Goal: Task Accomplishment & Management: Use online tool/utility

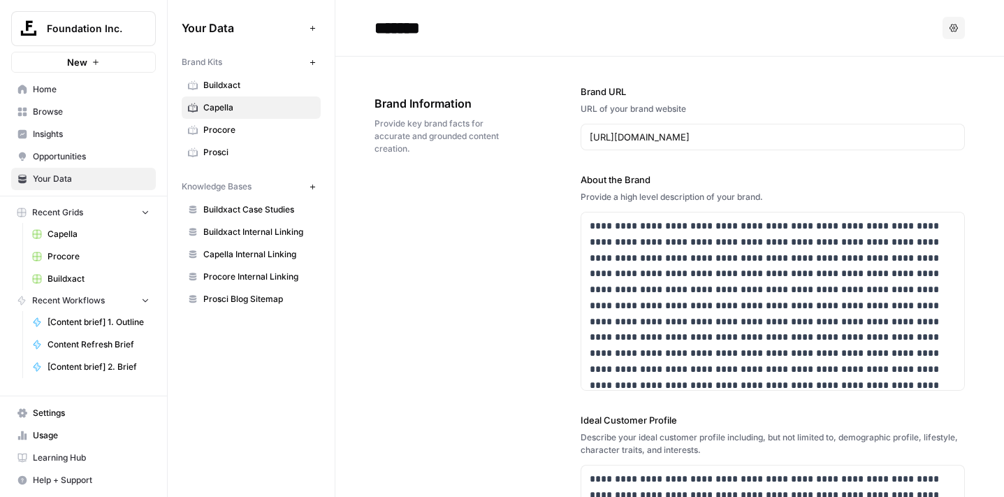
scroll to position [27636, 0]
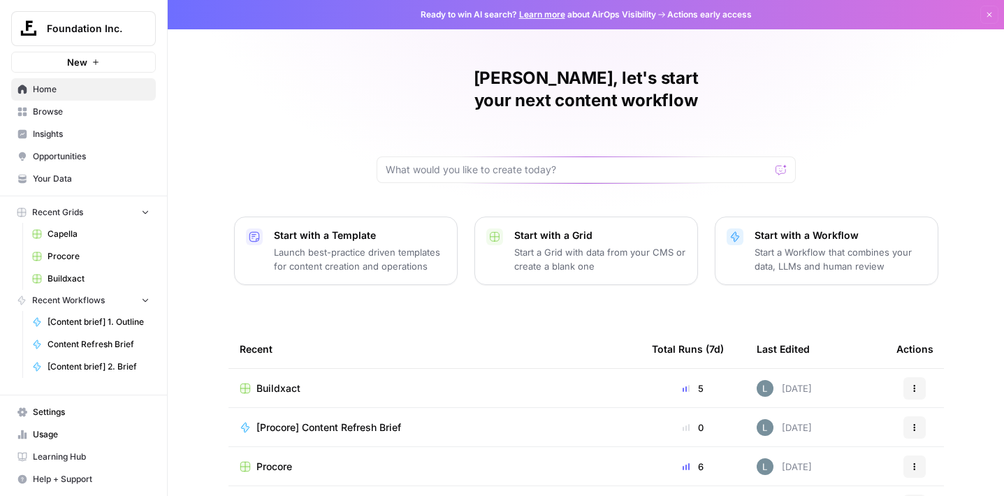
click at [121, 26] on span "Foundation Inc." at bounding box center [89, 29] width 85 height 14
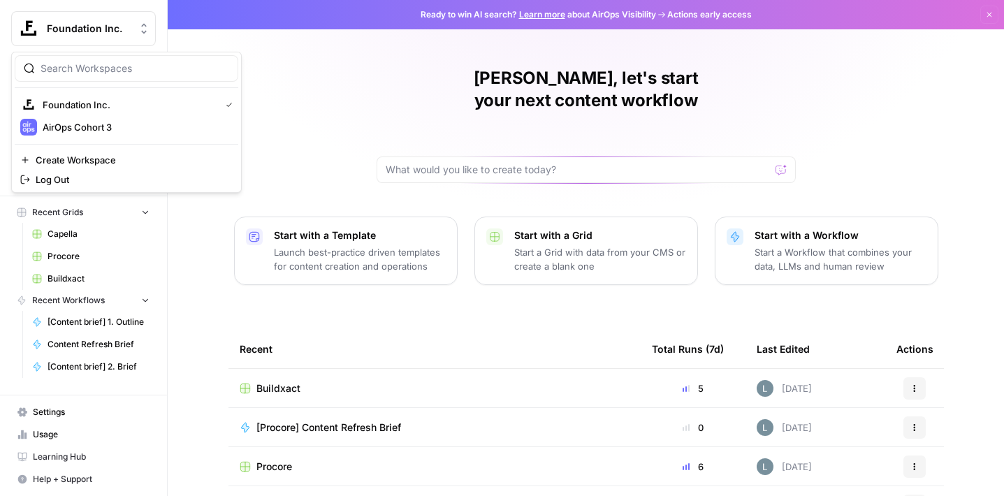
click at [121, 26] on span "Foundation Inc." at bounding box center [89, 29] width 85 height 14
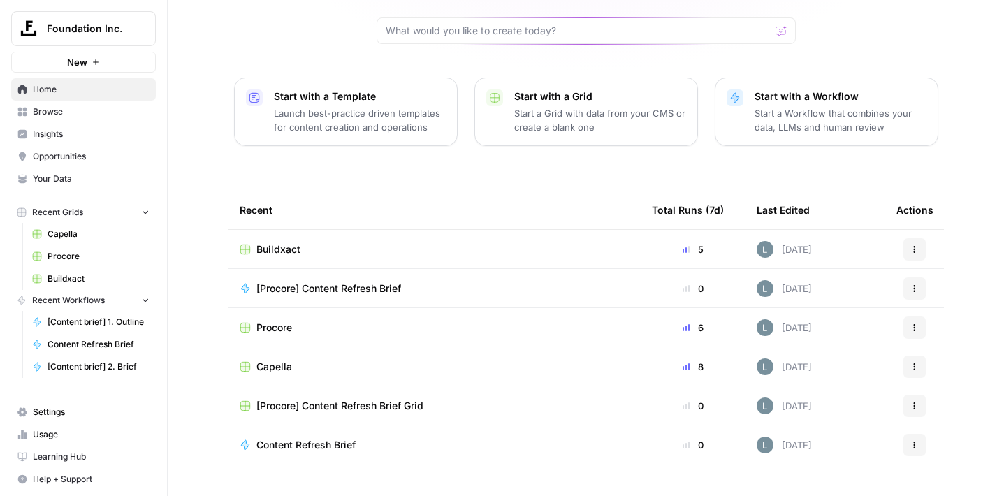
scroll to position [140, 0]
click at [277, 359] on span "Capella" at bounding box center [275, 366] width 36 height 14
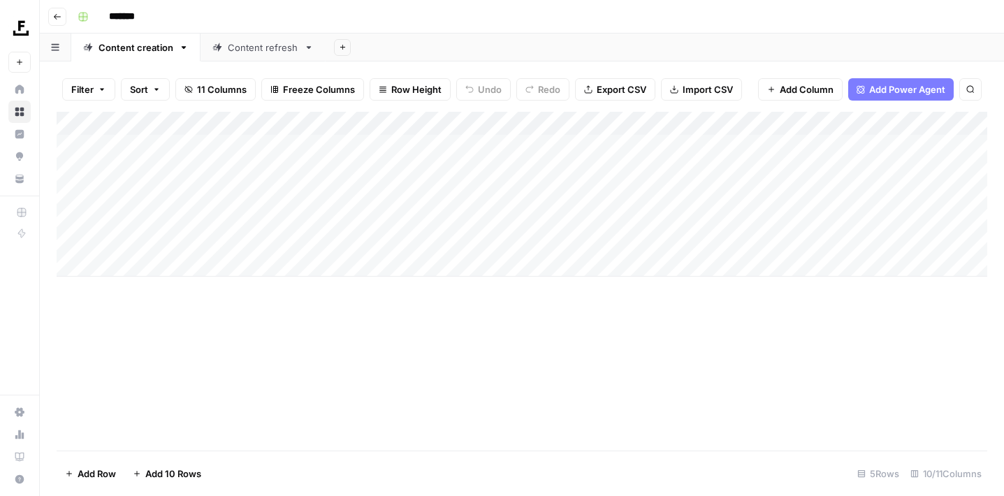
click at [306, 366] on div "Add Column" at bounding box center [522, 281] width 931 height 339
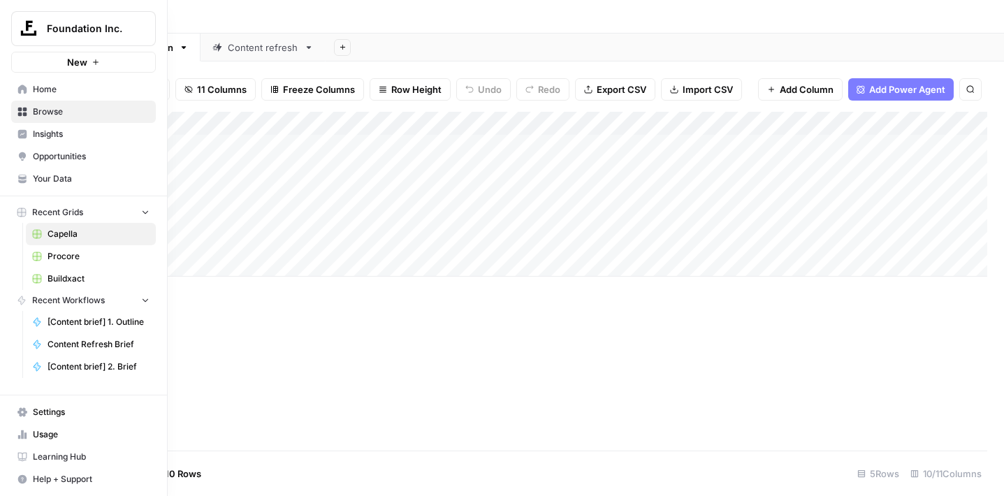
click at [96, 277] on span "Buildxact" at bounding box center [99, 279] width 102 height 13
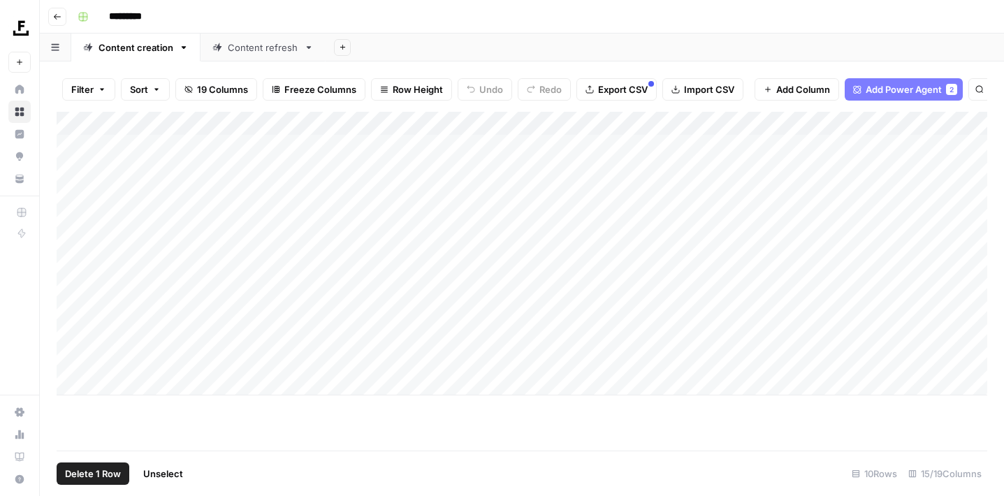
click at [71, 263] on div "Add Column" at bounding box center [522, 254] width 931 height 284
click at [75, 286] on div "Add Column" at bounding box center [522, 254] width 931 height 284
click at [110, 469] on span "Delete 2 Rows" at bounding box center [96, 474] width 62 height 14
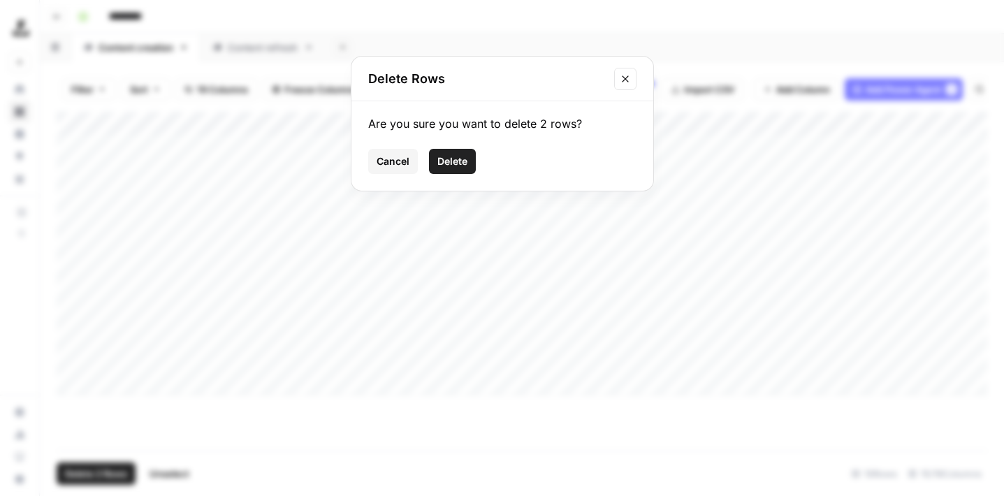
click at [468, 168] on button "Delete" at bounding box center [452, 161] width 47 height 25
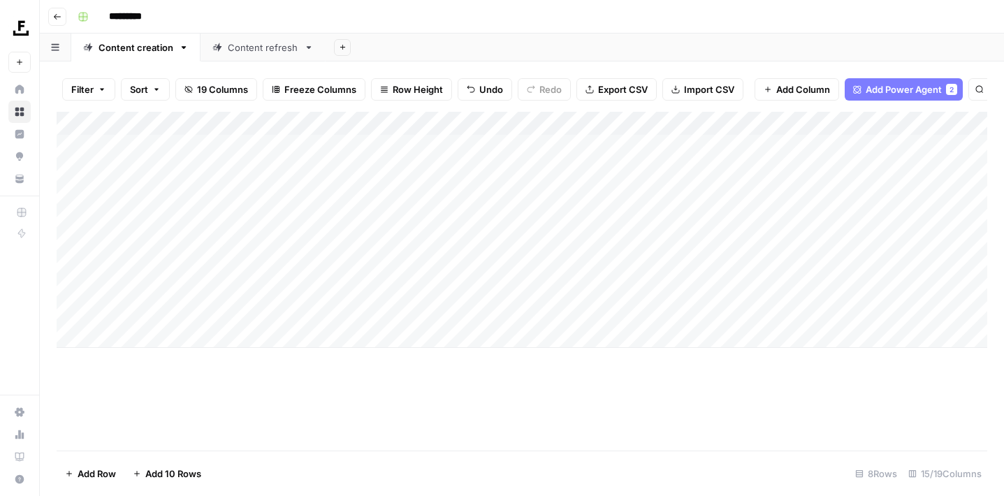
click at [176, 262] on div "Add Column" at bounding box center [522, 230] width 931 height 236
click at [176, 262] on textarea at bounding box center [217, 262] width 224 height 20
type textarea "**********"
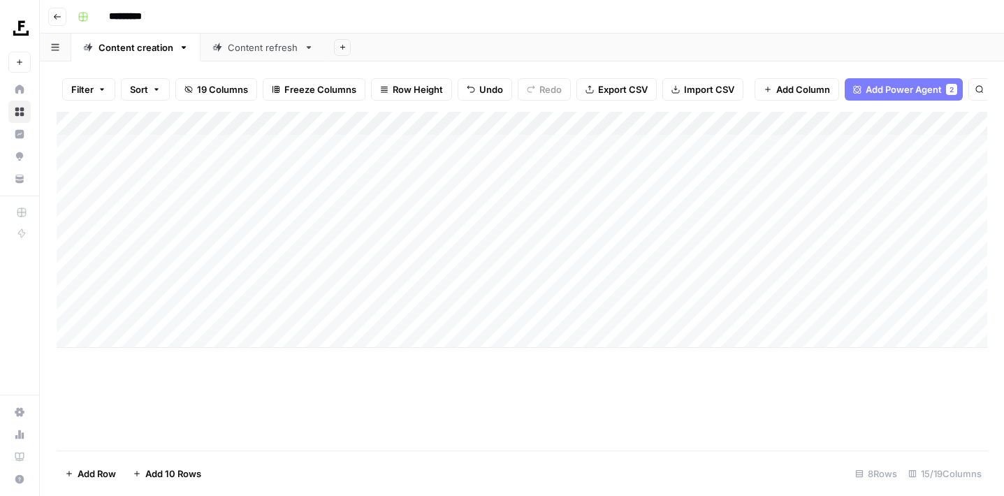
click at [292, 263] on div "Add Column" at bounding box center [522, 230] width 931 height 236
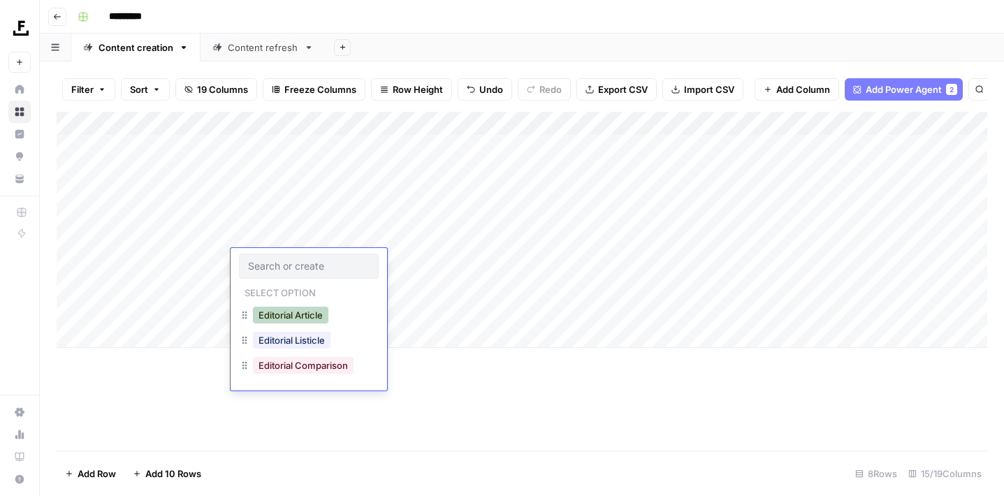
click at [307, 312] on button "Editorial Article" at bounding box center [290, 315] width 75 height 17
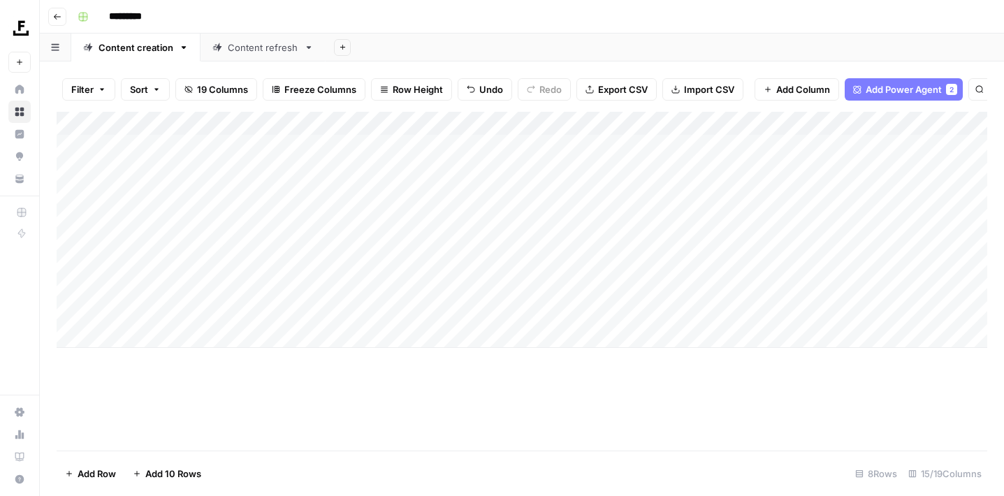
click at [262, 290] on div "Add Column" at bounding box center [522, 230] width 931 height 236
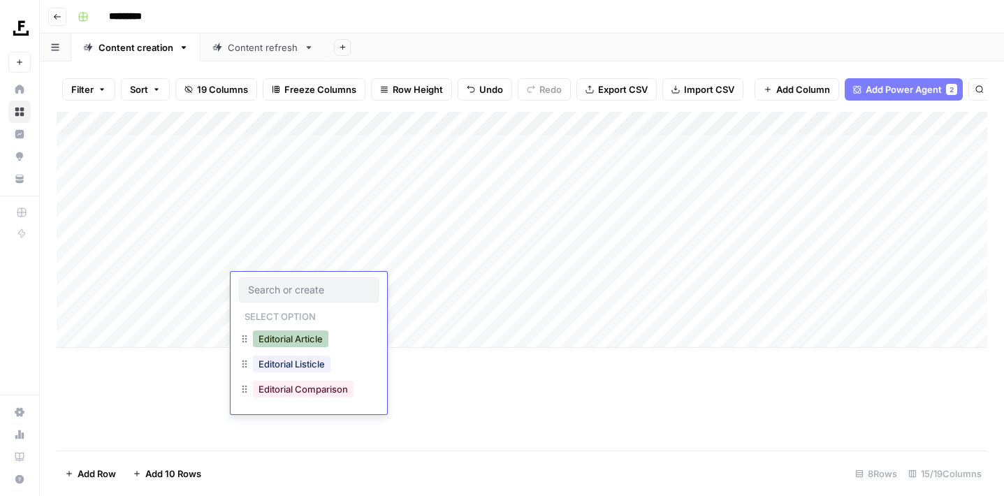
click at [308, 339] on button "Editorial Article" at bounding box center [290, 339] width 75 height 17
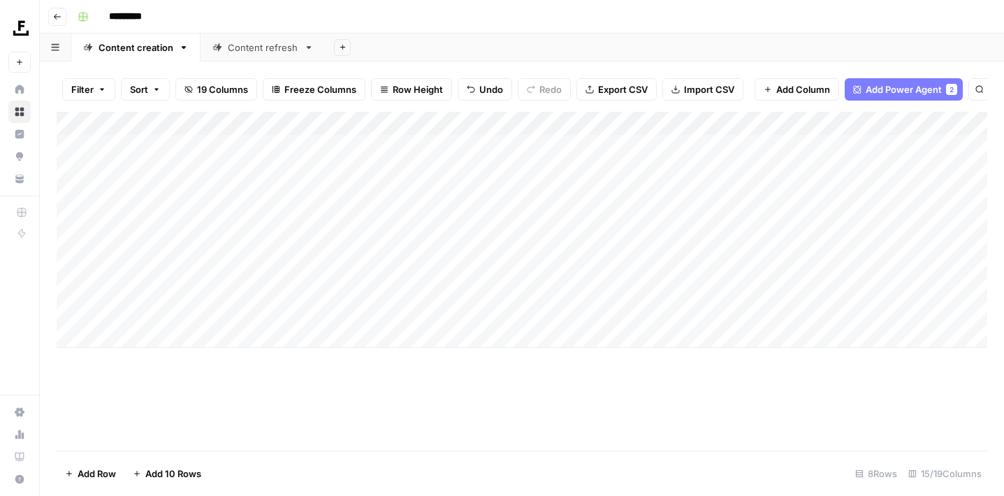
click at [366, 263] on div "Add Column" at bounding box center [522, 230] width 931 height 236
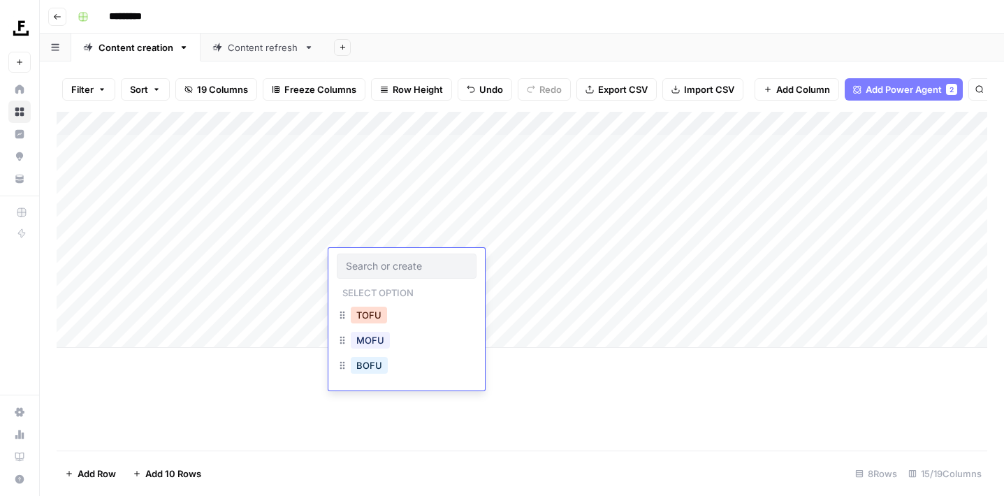
click at [383, 315] on button "TOFU" at bounding box center [369, 315] width 36 height 17
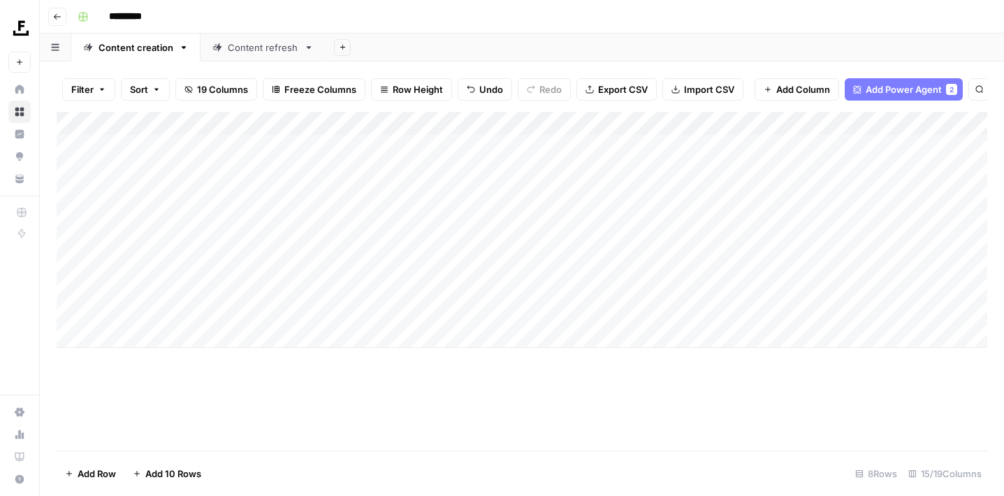
click at [370, 289] on div "Add Column" at bounding box center [522, 230] width 931 height 236
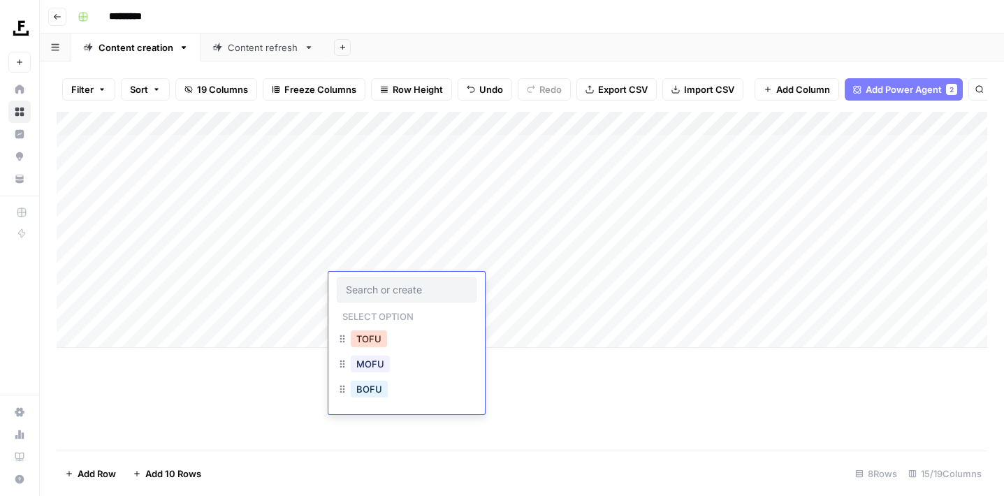
click at [375, 343] on button "TOFU" at bounding box center [369, 339] width 36 height 17
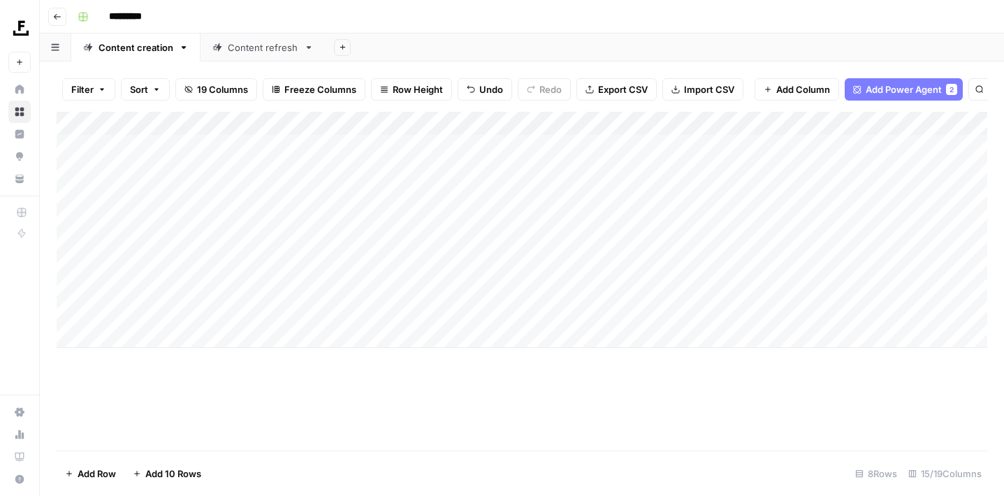
click at [567, 257] on div "Add Column" at bounding box center [522, 230] width 931 height 236
type textarea "**********"
click at [563, 280] on div "Add Column" at bounding box center [522, 230] width 931 height 236
type textarea "**********"
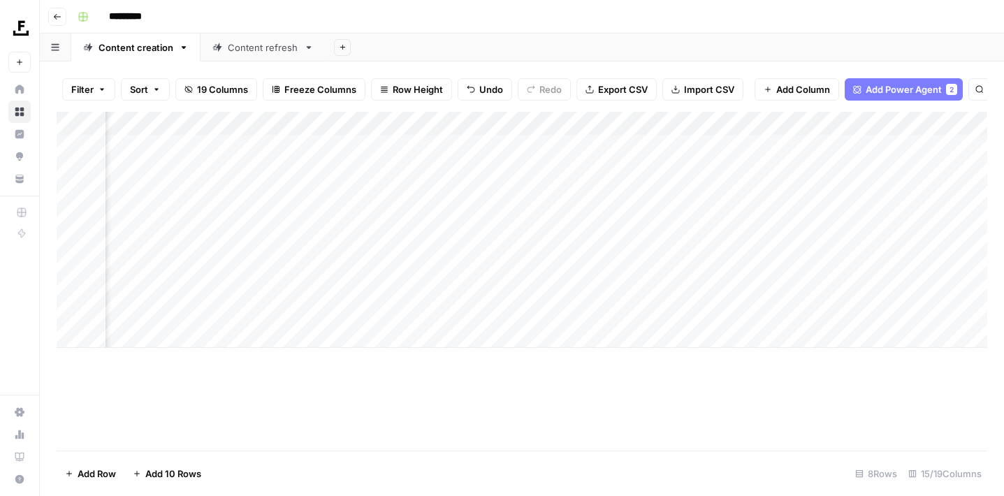
scroll to position [0, 103]
click at [788, 259] on div "Add Column" at bounding box center [522, 230] width 931 height 236
click at [802, 282] on div "Add Column" at bounding box center [522, 230] width 931 height 236
click at [289, 43] on div "Content refresh" at bounding box center [263, 48] width 71 height 14
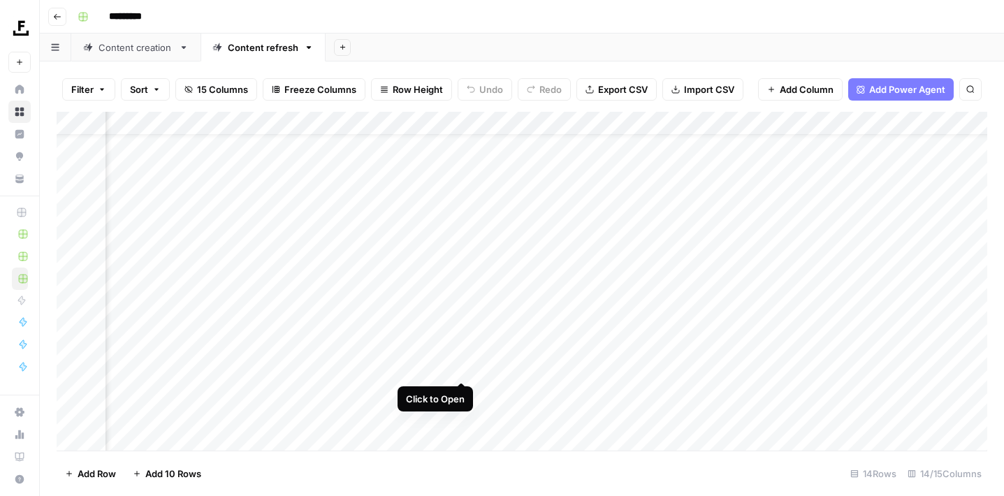
click at [459, 370] on div "Add Column" at bounding box center [522, 283] width 931 height 343
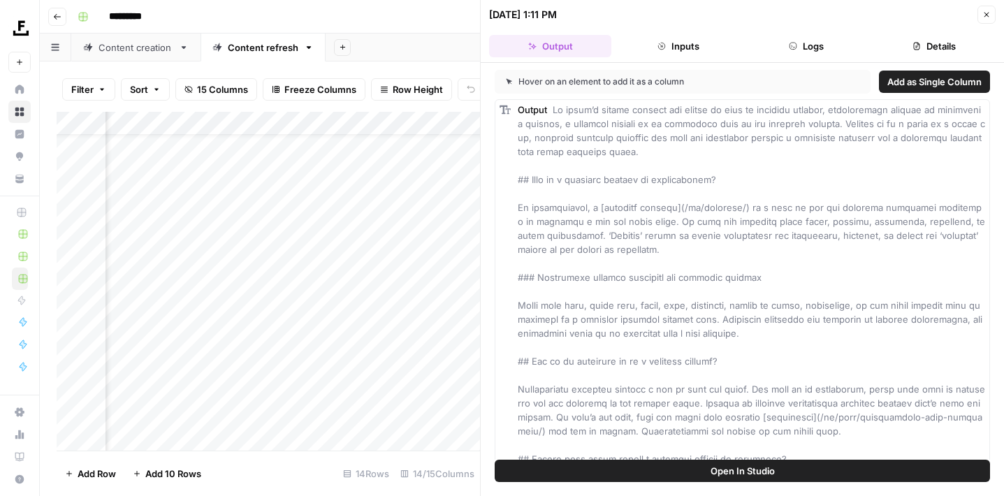
click at [987, 14] on icon "button" at bounding box center [987, 14] width 8 height 8
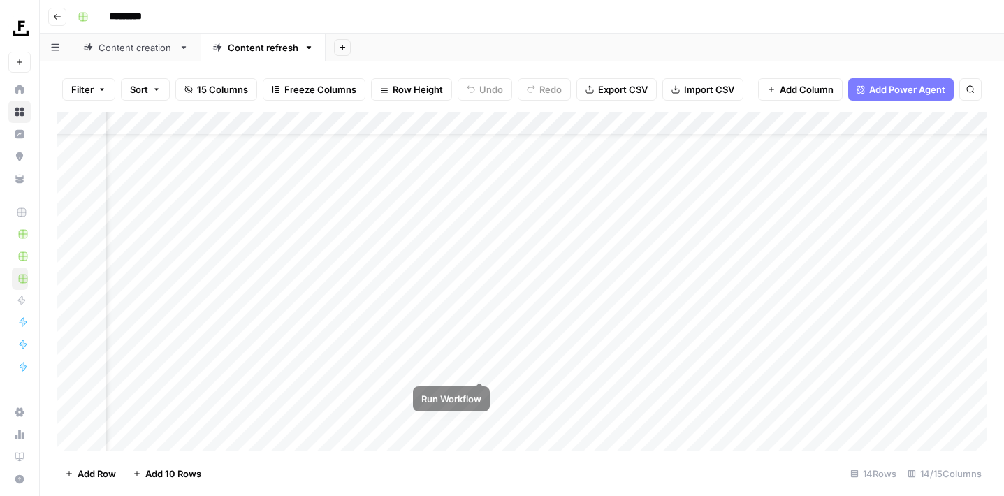
click at [480, 367] on div "Add Column" at bounding box center [522, 283] width 931 height 343
click at [480, 391] on div "Add Column" at bounding box center [522, 283] width 931 height 343
click at [151, 49] on div "Content creation" at bounding box center [136, 48] width 75 height 14
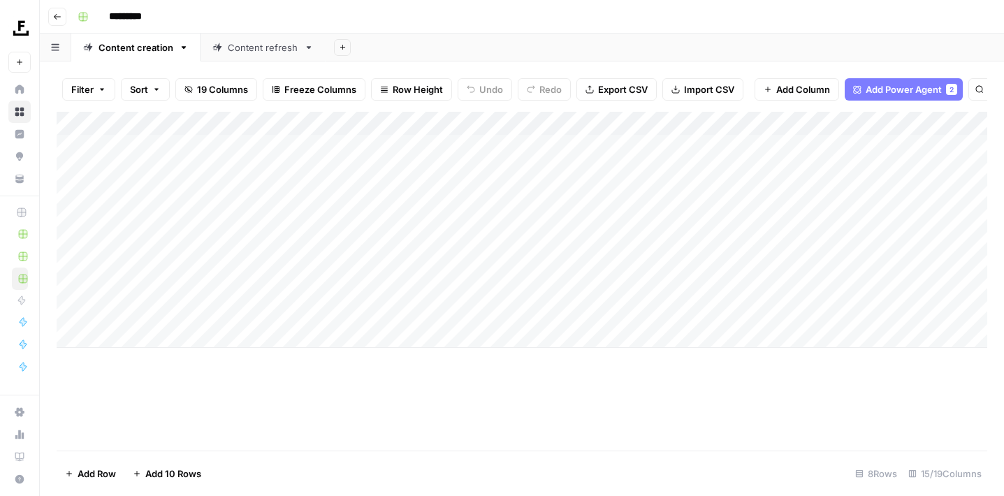
click at [269, 52] on div "Content refresh" at bounding box center [263, 48] width 71 height 14
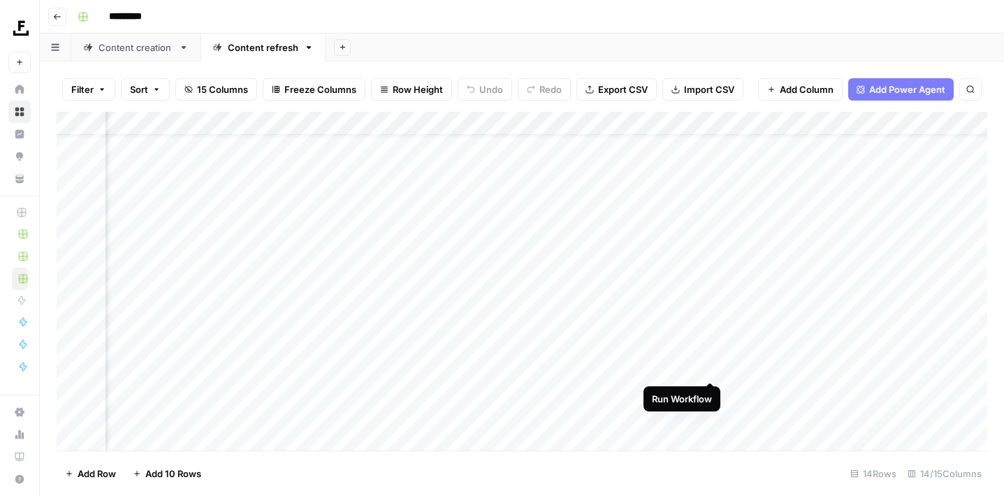
click at [709, 368] on div "Add Column" at bounding box center [522, 283] width 931 height 343
click at [710, 392] on div "Add Column" at bounding box center [522, 283] width 931 height 343
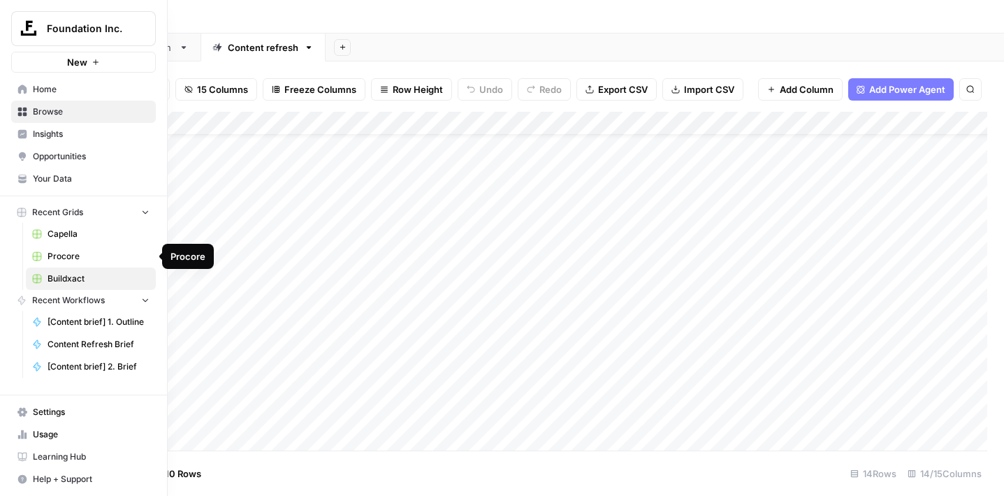
click at [58, 250] on span "Procore" at bounding box center [99, 256] width 102 height 13
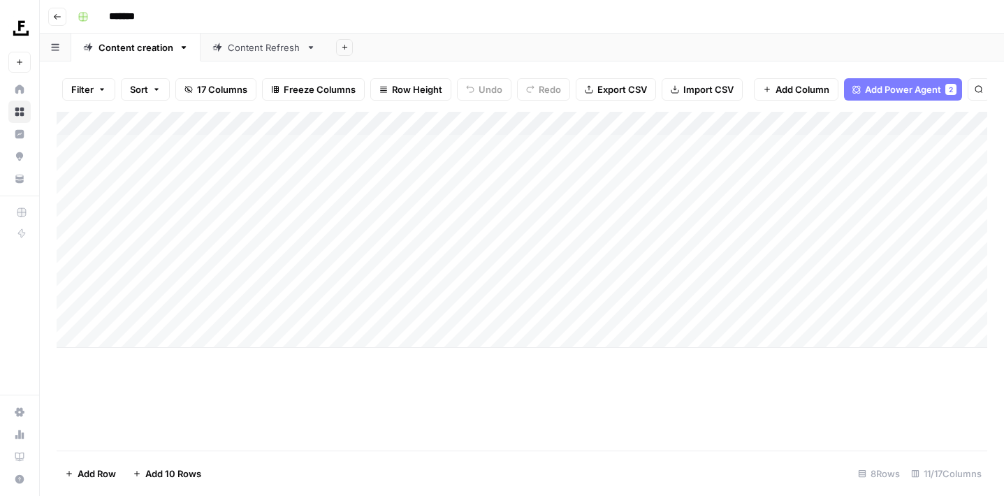
click at [73, 188] on div "Add Column" at bounding box center [522, 230] width 931 height 236
click at [74, 214] on div "Add Column" at bounding box center [522, 230] width 931 height 236
click at [72, 161] on div "Add Column" at bounding box center [522, 230] width 931 height 236
click at [72, 145] on div "Add Column" at bounding box center [522, 230] width 931 height 236
click at [66, 233] on div "Add Column" at bounding box center [522, 230] width 931 height 236
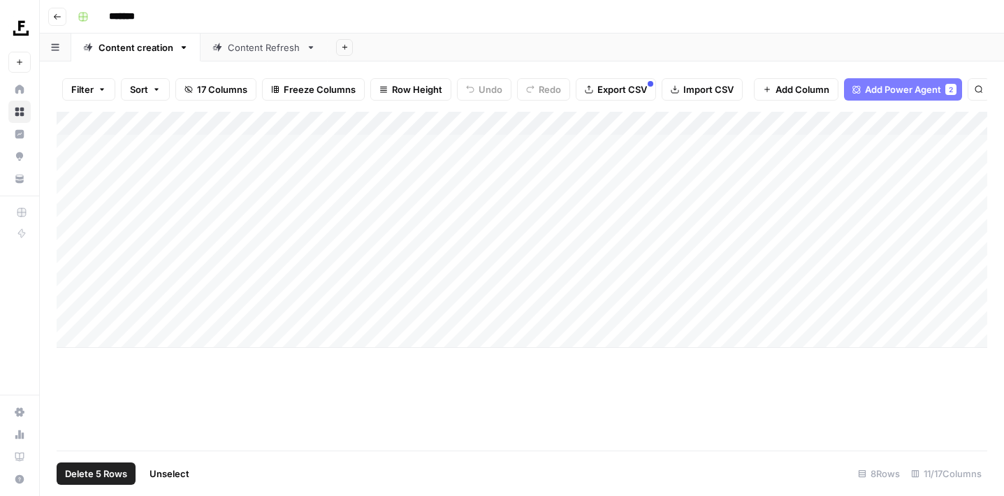
click at [68, 277] on div "Add Column" at bounding box center [522, 230] width 931 height 236
click at [74, 262] on div "Add Column" at bounding box center [522, 230] width 931 height 236
click at [74, 289] on div "Add Column" at bounding box center [522, 230] width 931 height 236
click at [73, 305] on div "Add Column" at bounding box center [522, 230] width 931 height 236
click at [93, 475] on span "Delete 8 Rows" at bounding box center [96, 474] width 62 height 14
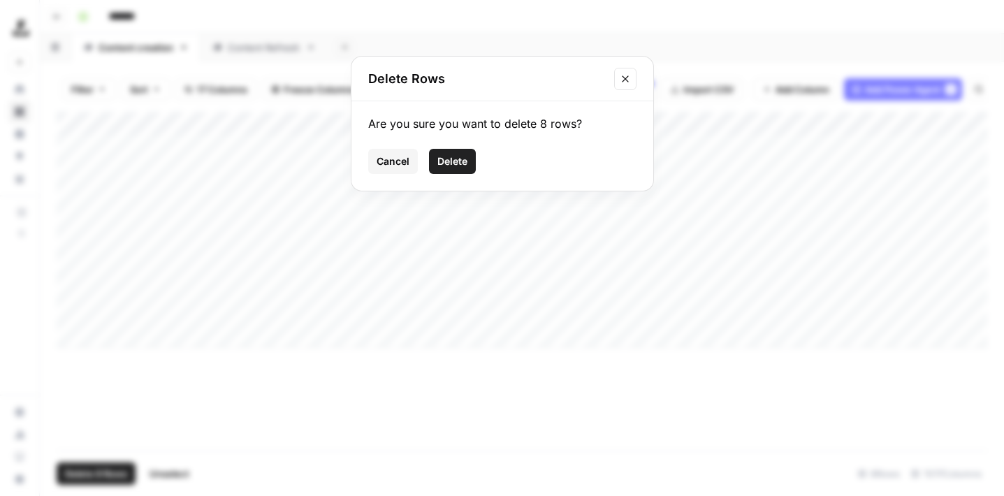
click at [452, 164] on span "Delete" at bounding box center [453, 161] width 30 height 14
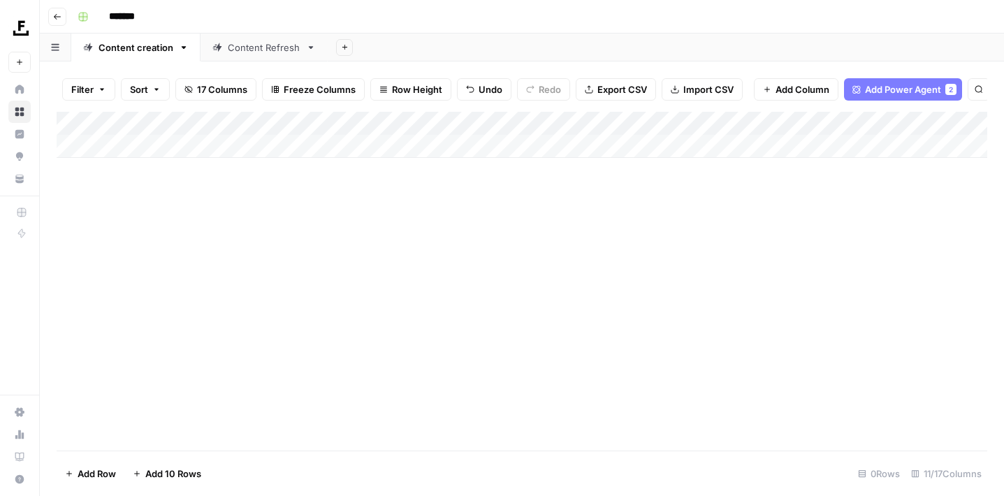
click at [152, 143] on div "Add Column" at bounding box center [522, 135] width 931 height 46
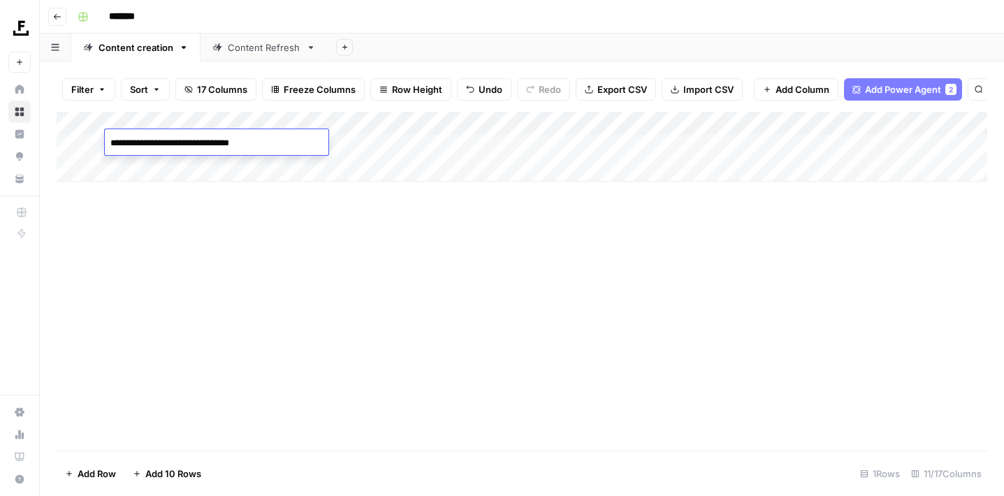
type textarea "**********"
click at [167, 164] on div "Add Column" at bounding box center [522, 147] width 931 height 70
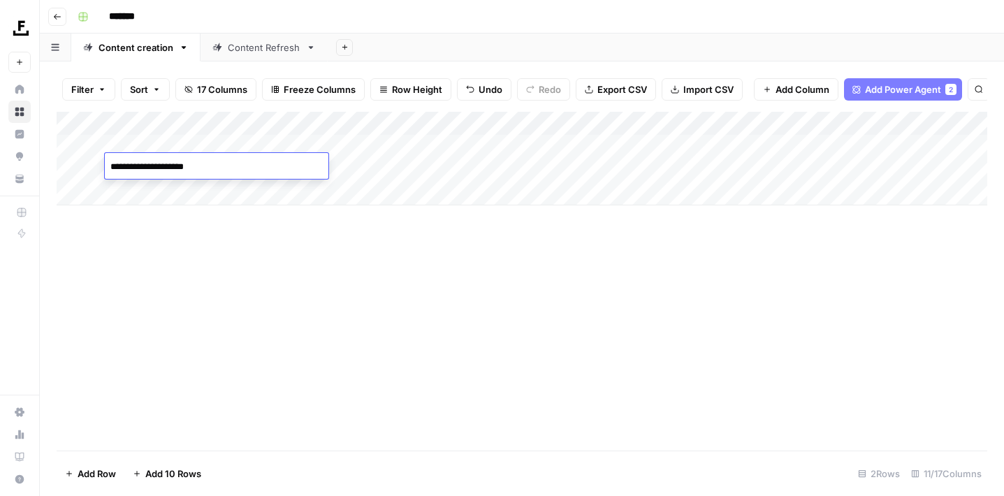
type textarea "**********"
click at [191, 192] on div "Add Column" at bounding box center [522, 159] width 931 height 94
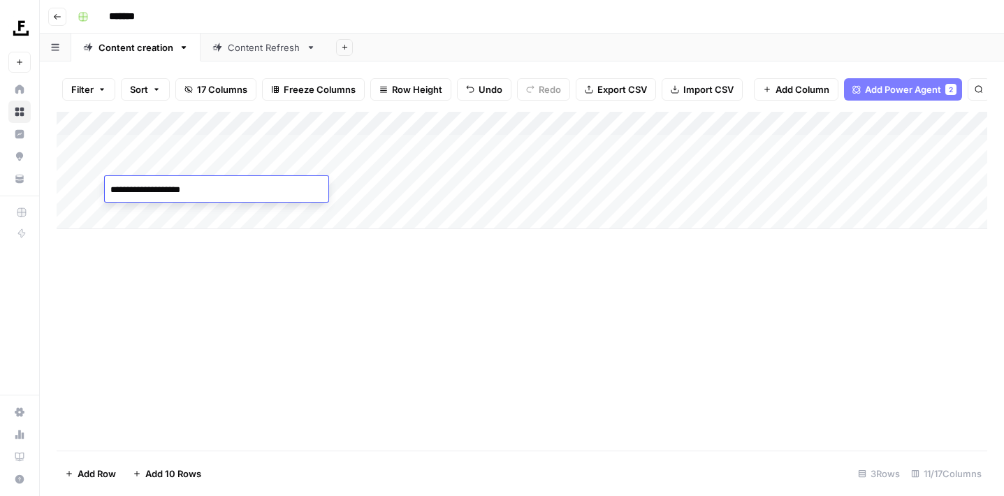
type textarea "**********"
click at [139, 212] on div "Add Column" at bounding box center [522, 170] width 931 height 117
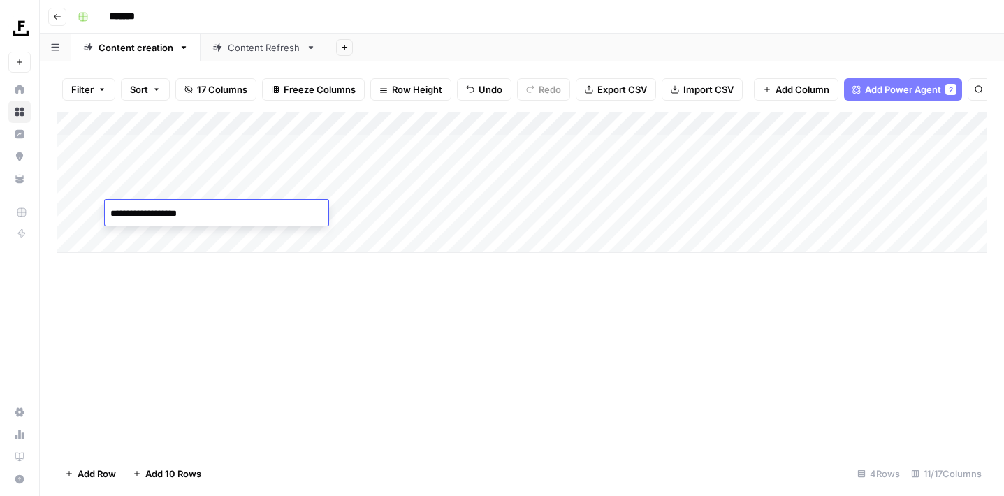
type textarea "**********"
click at [162, 236] on div "Add Column" at bounding box center [522, 182] width 931 height 141
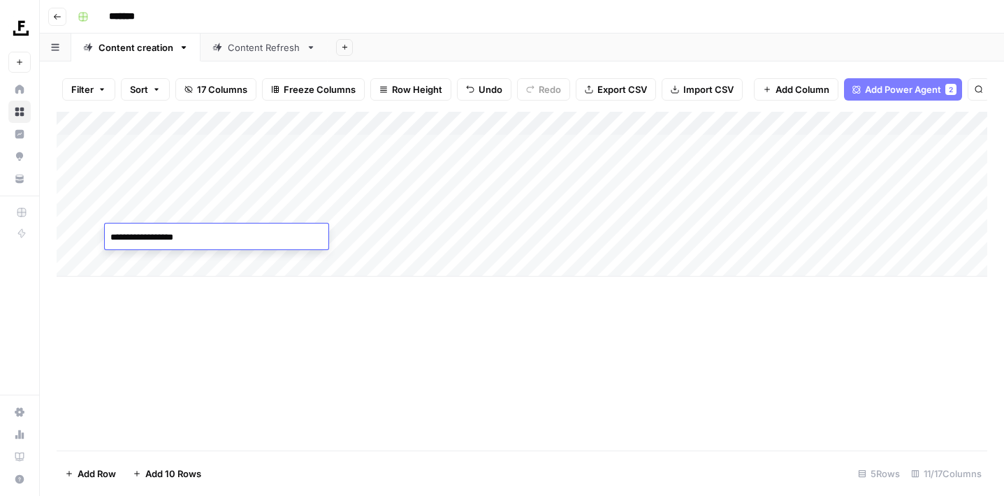
type textarea "**********"
click at [131, 261] on div "Add Column" at bounding box center [522, 194] width 931 height 165
type textarea "**********"
click at [337, 143] on div "Add Column" at bounding box center [522, 206] width 931 height 189
click at [331, 143] on div "Add Column" at bounding box center [522, 206] width 931 height 189
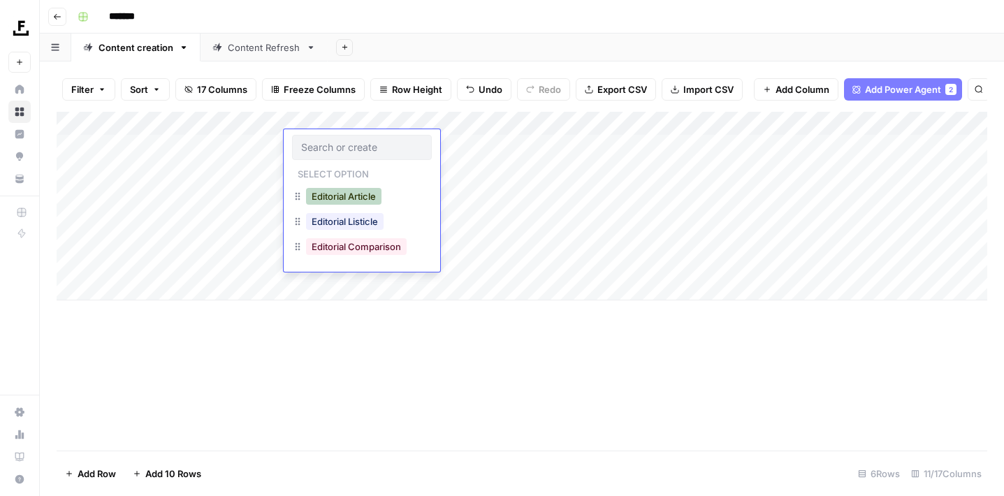
click at [347, 201] on button "Editorial Article" at bounding box center [343, 196] width 75 height 17
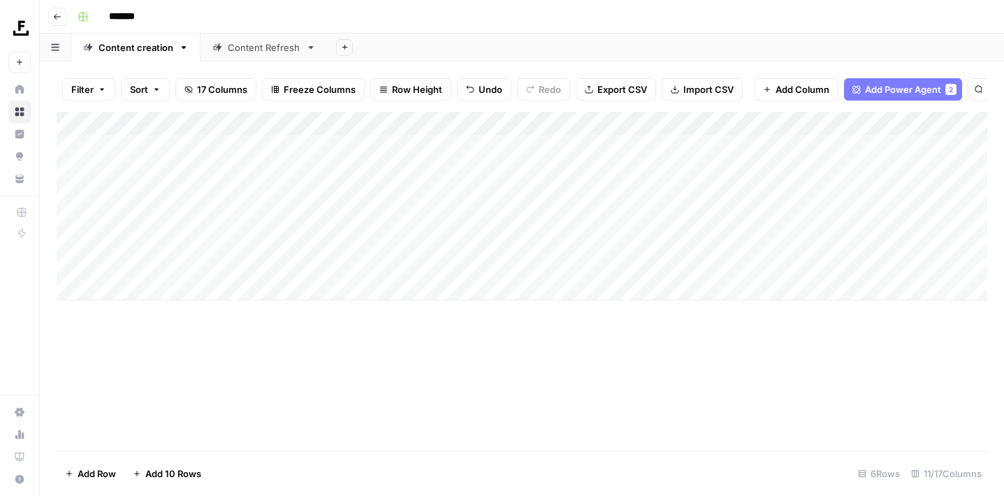
click at [313, 171] on div "Add Column" at bounding box center [522, 206] width 931 height 189
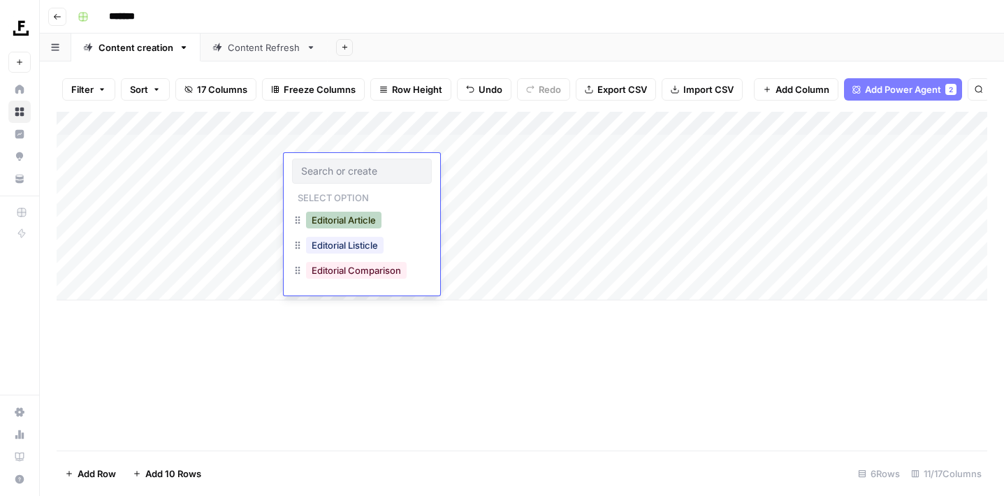
click at [333, 220] on button "Editorial Article" at bounding box center [343, 220] width 75 height 17
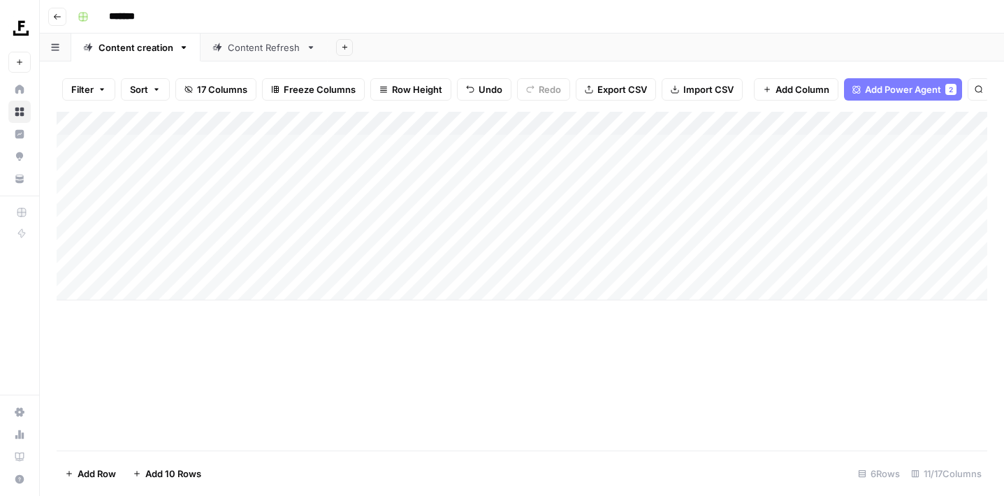
click at [319, 194] on div "Add Column" at bounding box center [522, 206] width 931 height 189
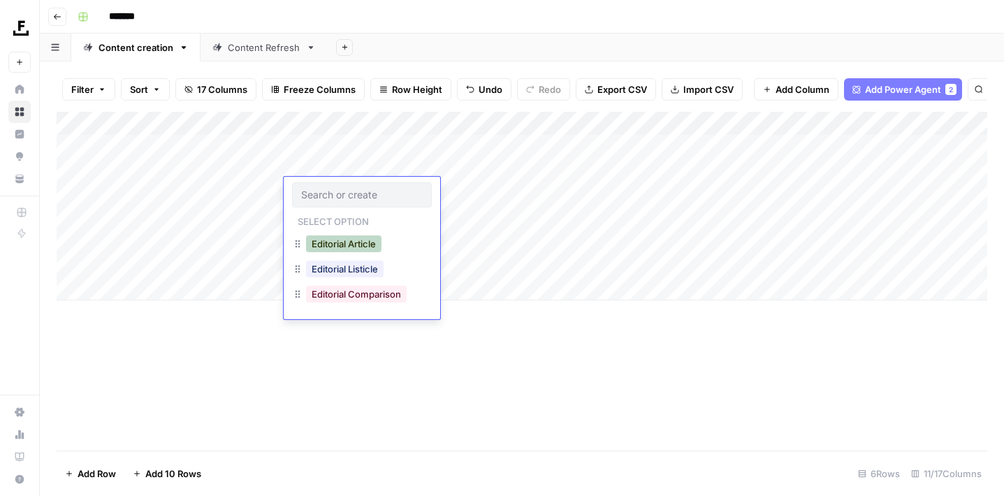
click at [326, 240] on button "Editorial Article" at bounding box center [343, 244] width 75 height 17
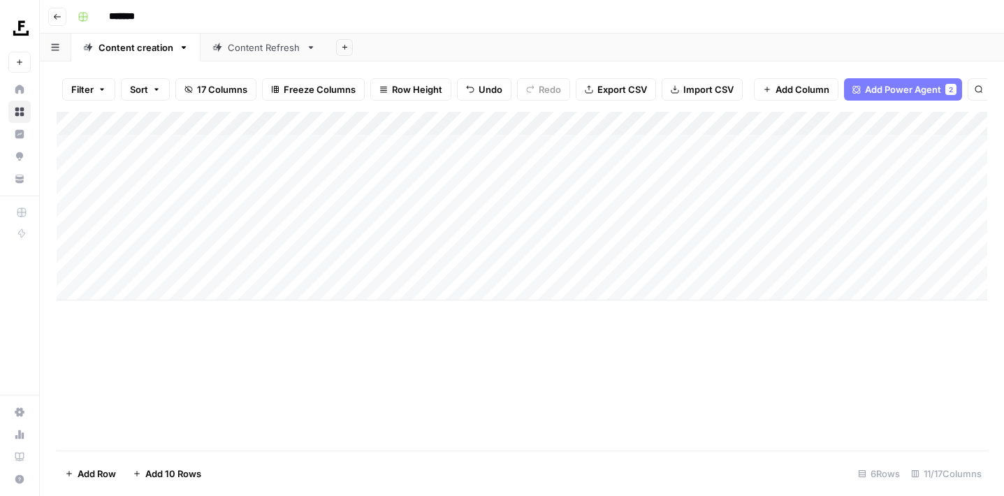
click at [327, 215] on div "Add Column" at bounding box center [522, 206] width 931 height 189
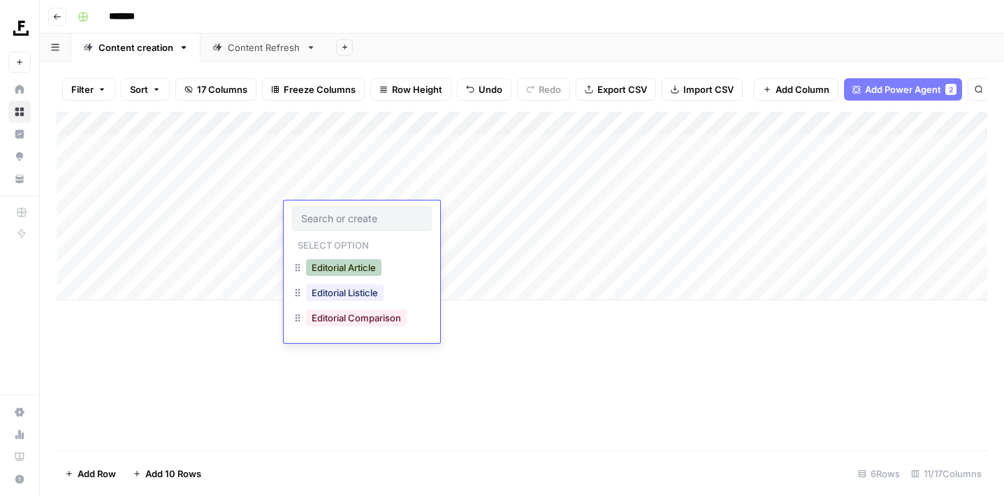
click at [333, 262] on button "Editorial Article" at bounding box center [343, 267] width 75 height 17
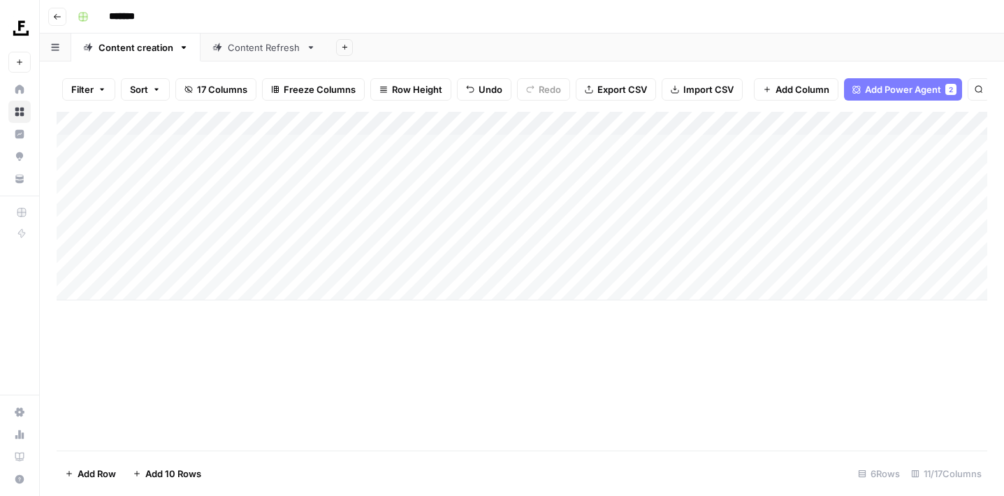
click at [303, 238] on div "Add Column" at bounding box center [522, 206] width 931 height 189
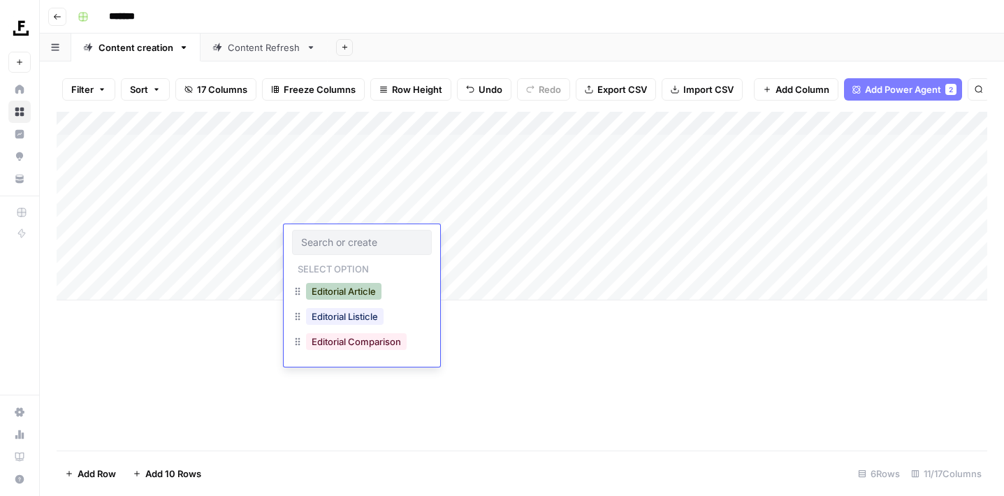
click at [327, 291] on button "Editorial Article" at bounding box center [343, 291] width 75 height 17
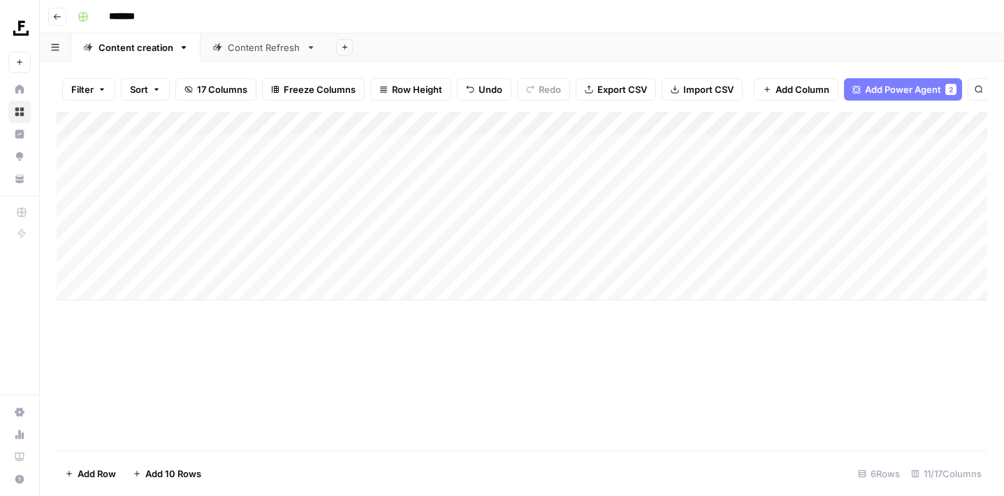
click at [323, 257] on div "Add Column" at bounding box center [522, 206] width 931 height 189
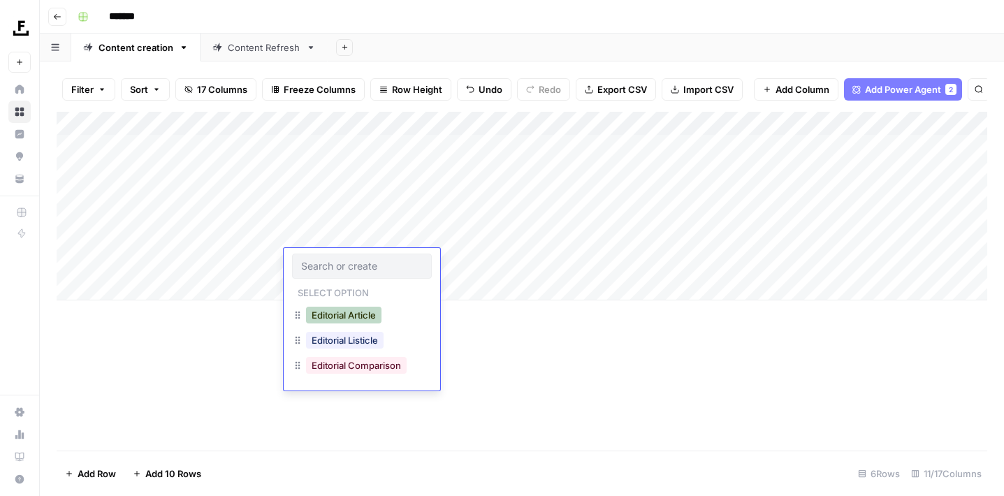
click at [351, 310] on button "Editorial Article" at bounding box center [343, 315] width 75 height 17
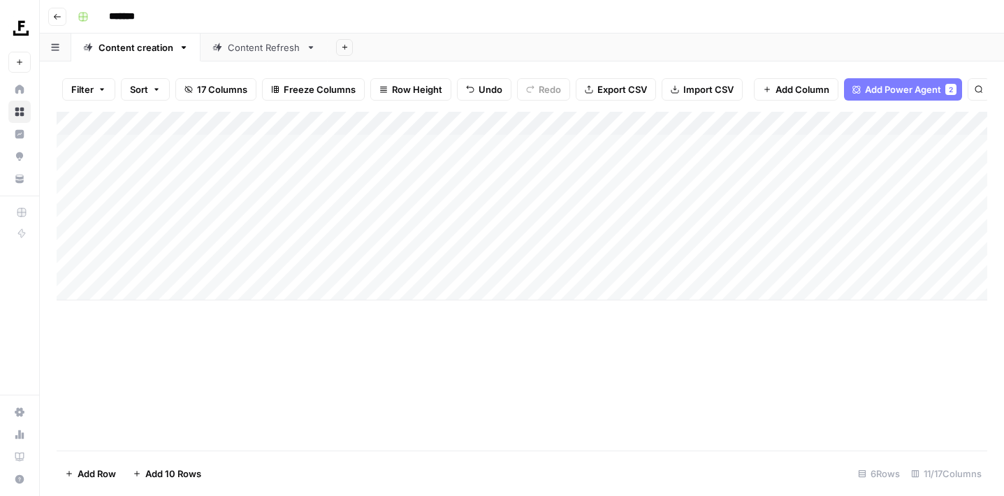
click at [434, 150] on div "Add Column" at bounding box center [522, 206] width 931 height 189
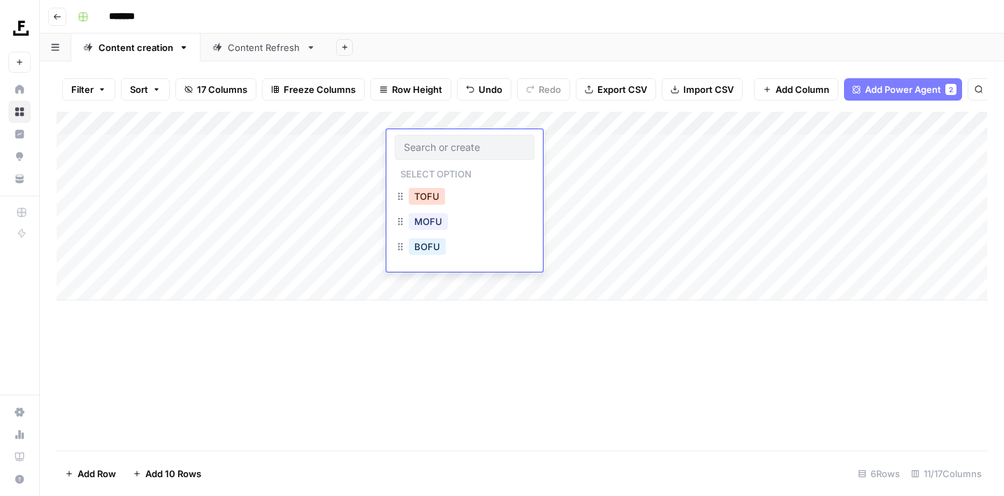
click at [431, 191] on button "TOFU" at bounding box center [427, 196] width 36 height 17
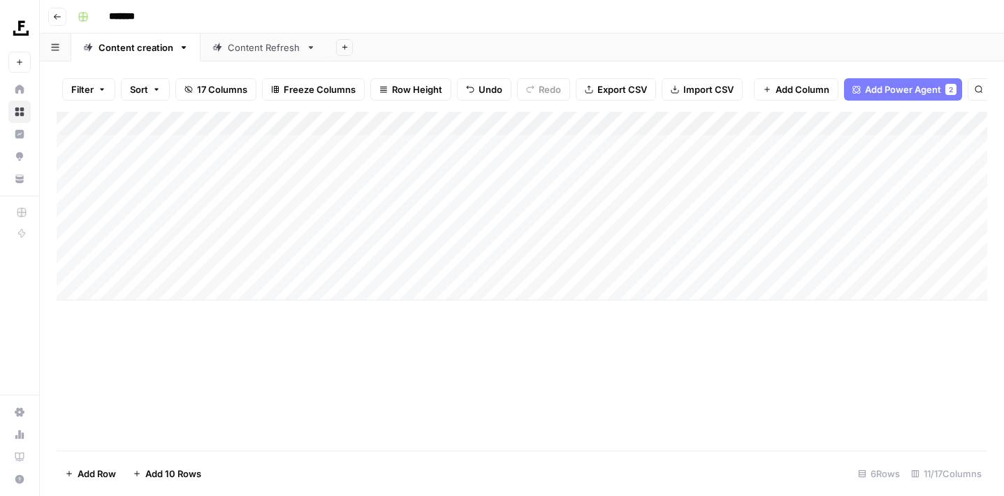
click at [429, 166] on div "Add Column" at bounding box center [522, 206] width 931 height 189
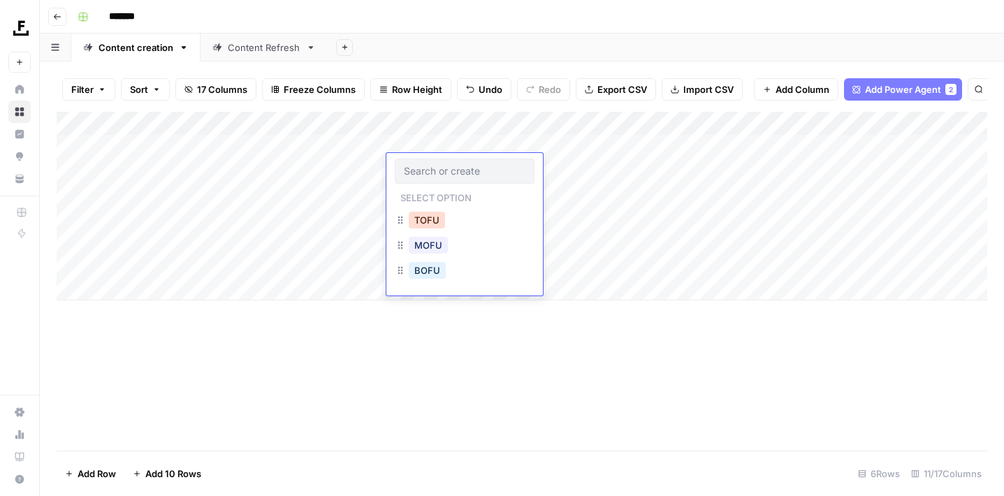
click at [424, 214] on button "TOFU" at bounding box center [427, 220] width 36 height 17
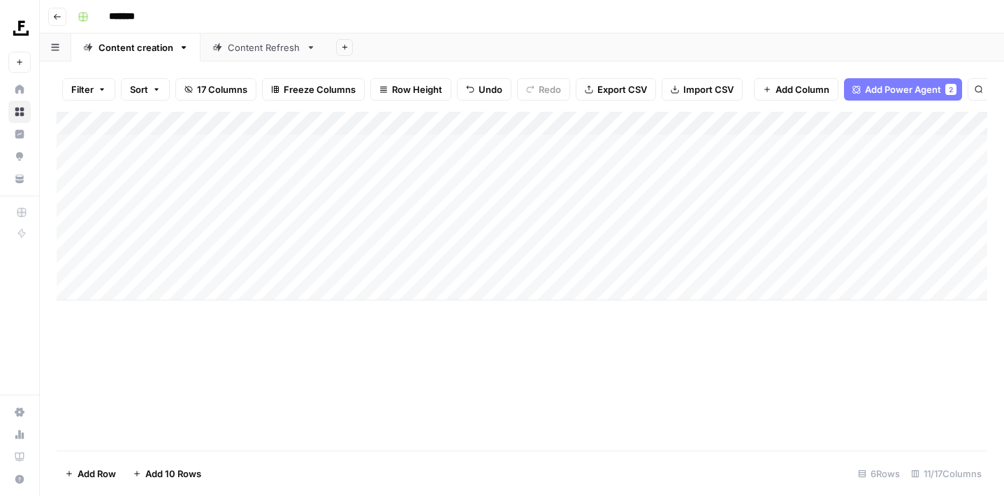
click at [424, 185] on div "Add Column" at bounding box center [522, 206] width 931 height 189
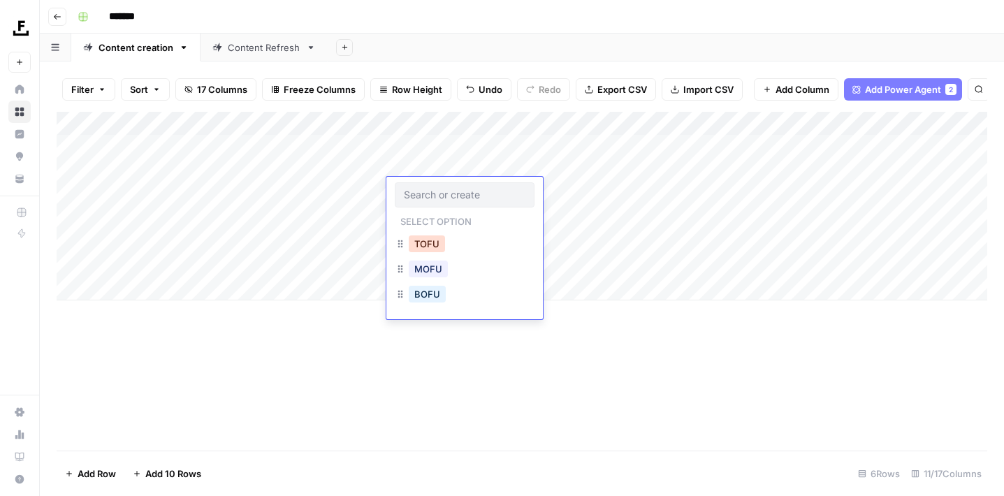
click at [430, 240] on button "TOFU" at bounding box center [427, 244] width 36 height 17
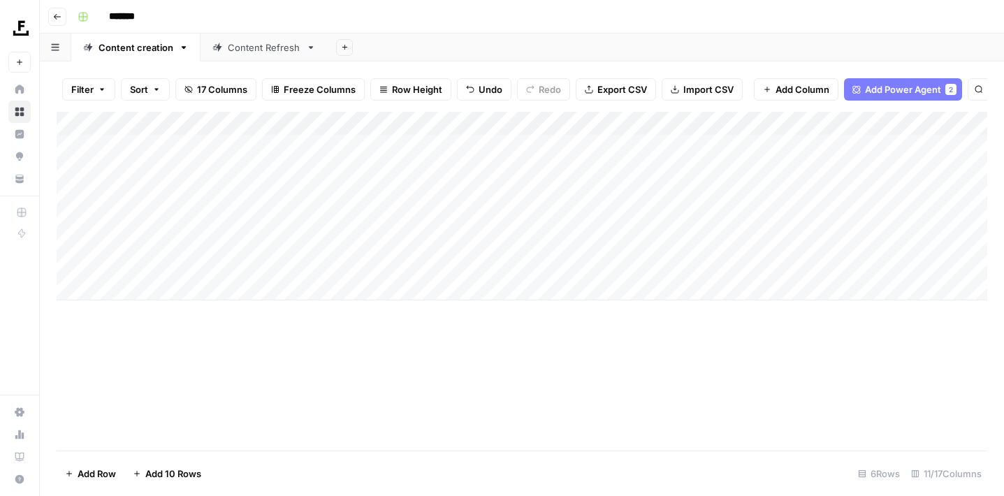
click at [428, 210] on div "Add Column" at bounding box center [522, 206] width 931 height 189
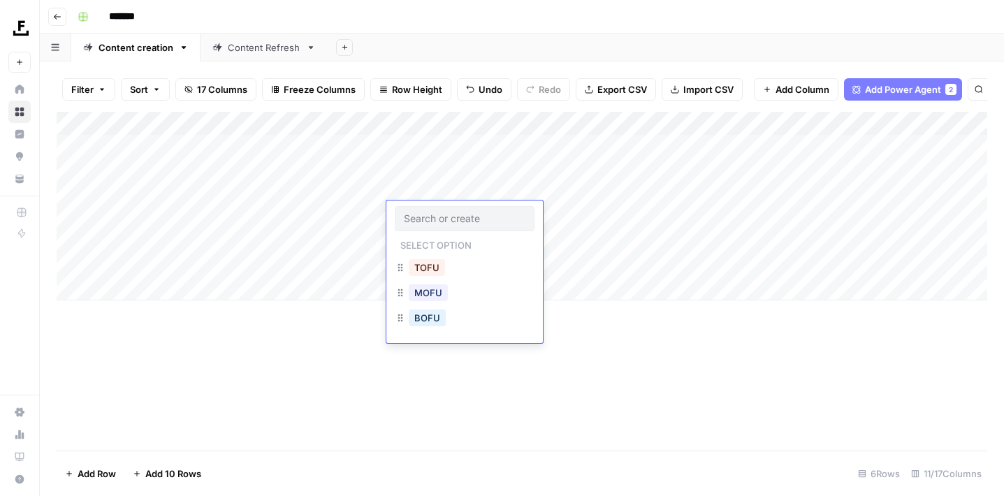
click at [428, 259] on div "TOFU" at bounding box center [427, 268] width 42 height 20
click at [429, 270] on button "TOFU" at bounding box center [427, 267] width 36 height 17
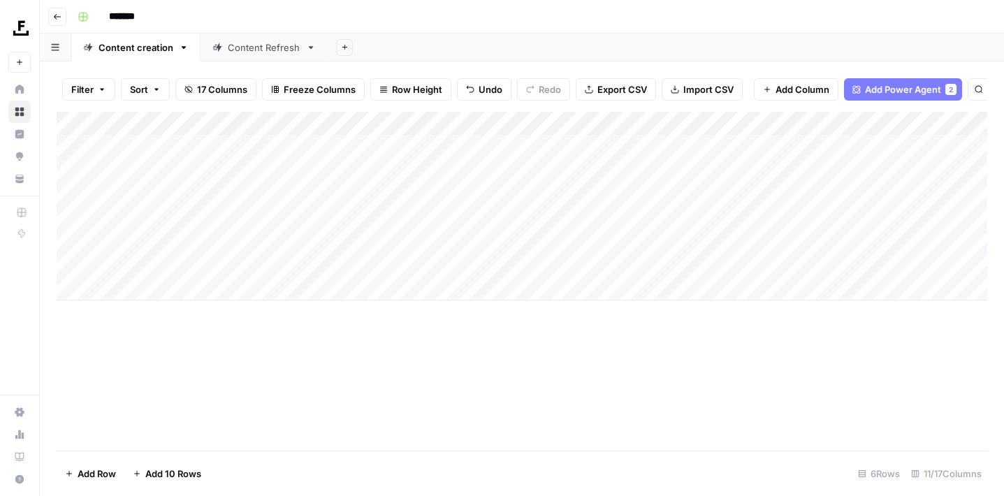
click at [431, 233] on div "Add Column" at bounding box center [522, 206] width 931 height 189
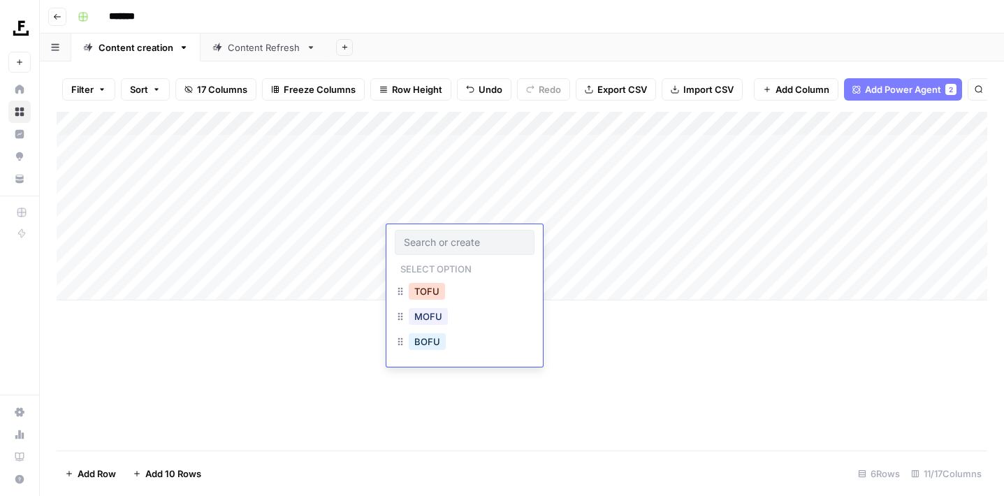
click at [432, 291] on button "TOFU" at bounding box center [427, 291] width 36 height 17
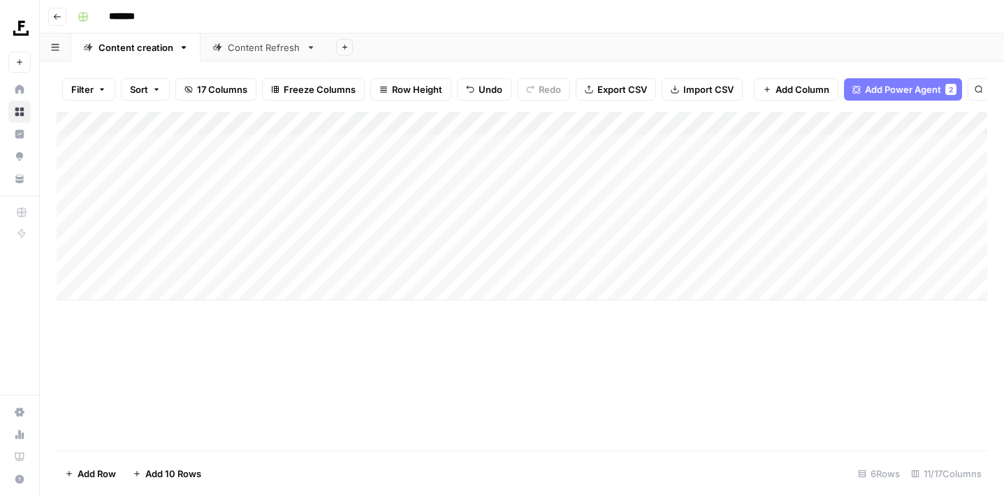
click at [434, 261] on div "Add Column" at bounding box center [522, 206] width 931 height 189
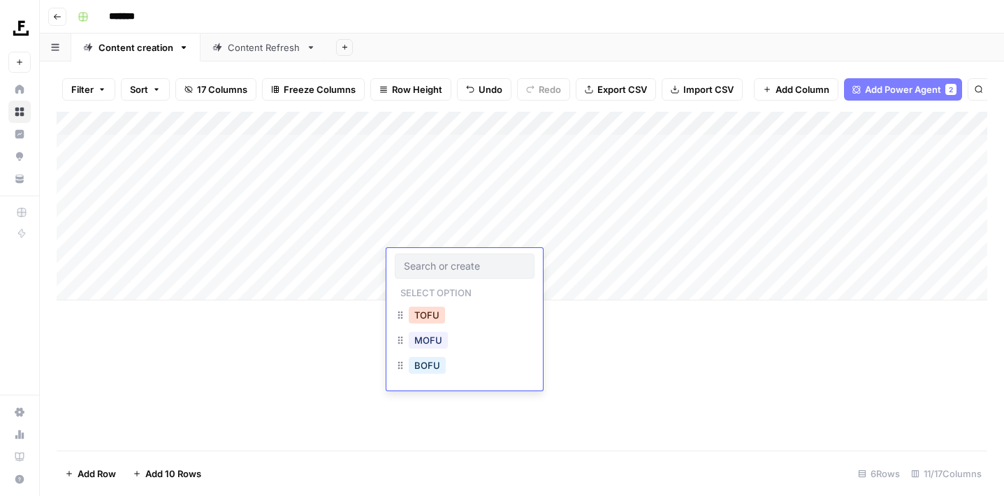
click at [429, 315] on button "TOFU" at bounding box center [427, 315] width 36 height 17
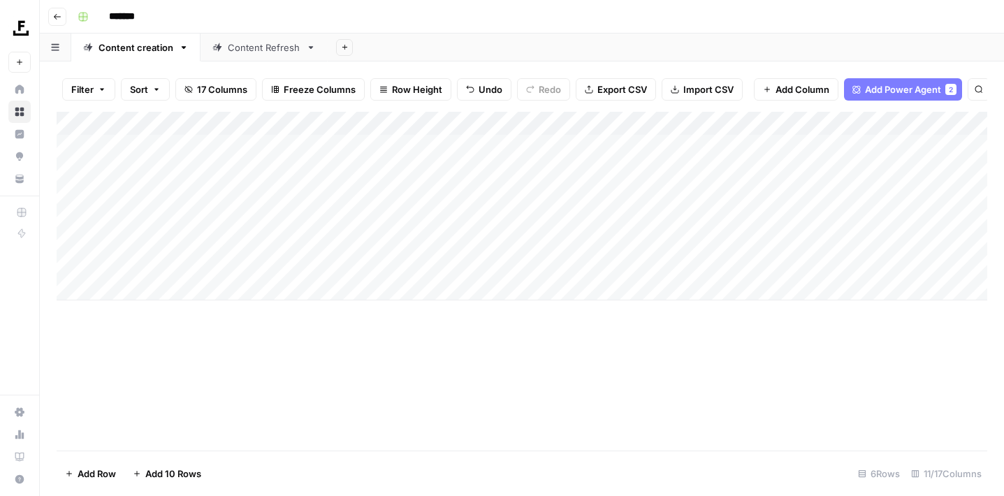
click at [803, 140] on div "Add Column" at bounding box center [522, 206] width 931 height 189
click at [788, 165] on div "Add Column" at bounding box center [522, 206] width 931 height 189
click at [797, 186] on div "Add Column" at bounding box center [522, 206] width 931 height 189
click at [795, 216] on div "Add Column" at bounding box center [522, 206] width 931 height 189
click at [797, 240] on div "Add Column" at bounding box center [522, 206] width 931 height 189
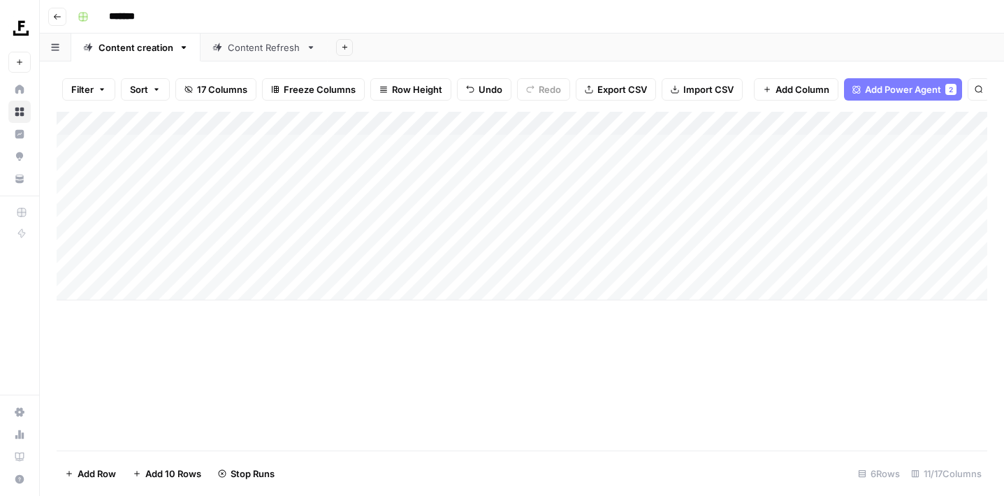
click at [795, 260] on div "Add Column" at bounding box center [522, 206] width 931 height 189
click at [269, 54] on div "Content Refresh" at bounding box center [264, 48] width 73 height 14
click at [72, 138] on div "Add Column" at bounding box center [522, 218] width 931 height 212
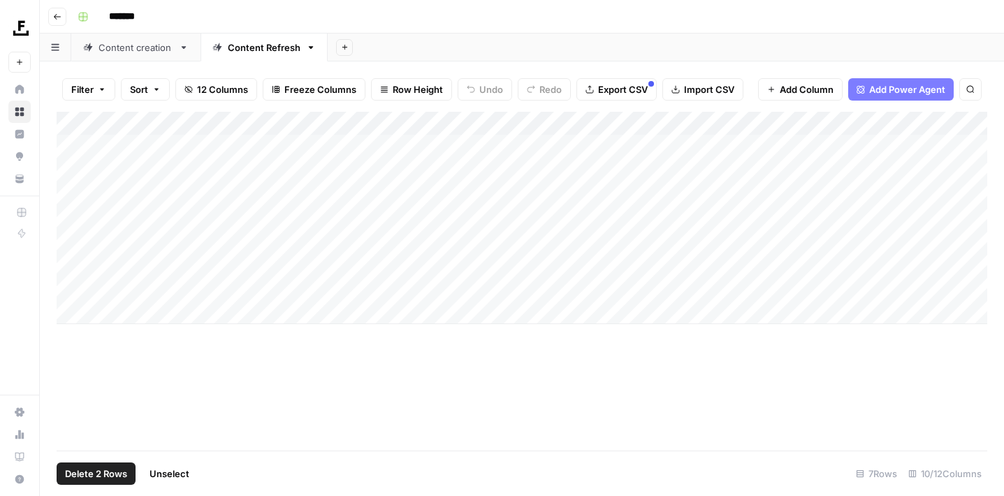
click at [75, 165] on div "Add Column" at bounding box center [522, 218] width 931 height 212
click at [106, 475] on span "Delete 2 Rows" at bounding box center [96, 474] width 62 height 14
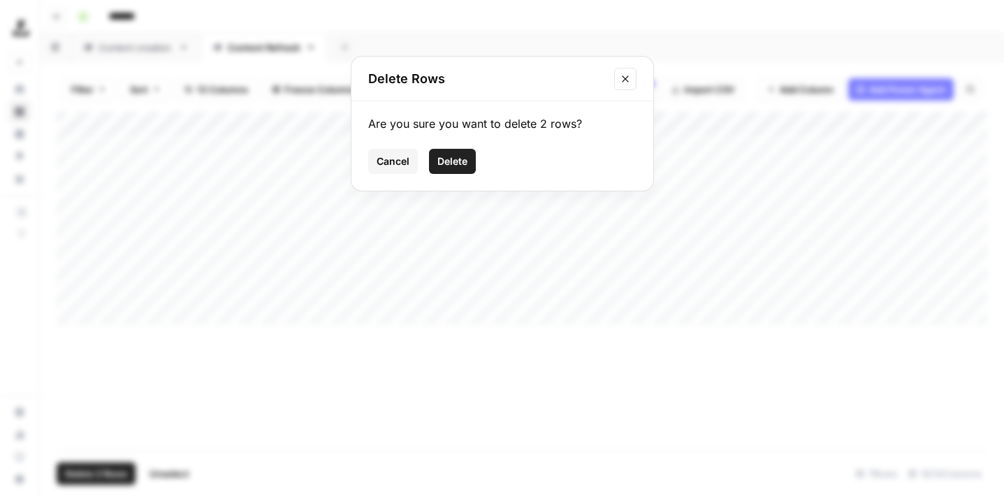
click at [468, 155] on button "Delete" at bounding box center [452, 161] width 47 height 25
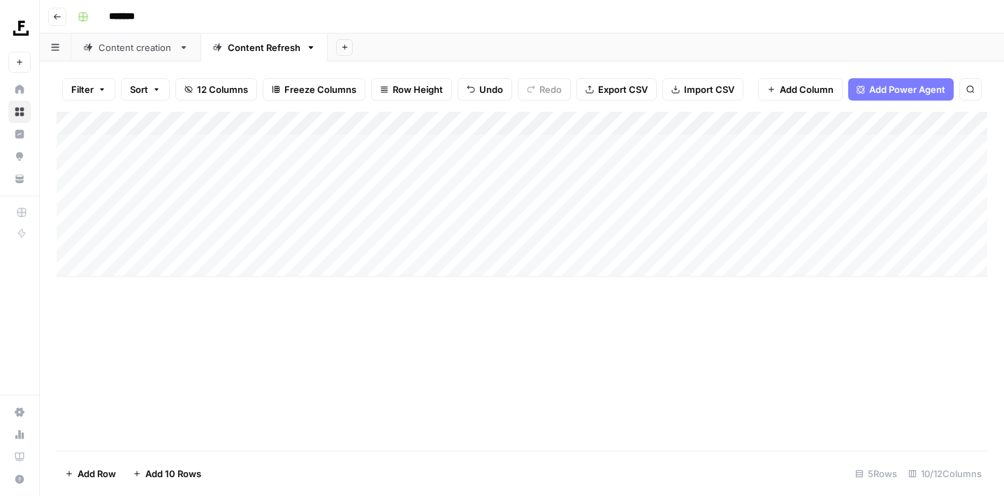
click at [175, 138] on div "Add Column" at bounding box center [522, 194] width 931 height 165
click at [340, 144] on div "Add Column" at bounding box center [522, 194] width 931 height 165
type textarea "**********"
click at [356, 139] on div "Add Column" at bounding box center [522, 194] width 931 height 165
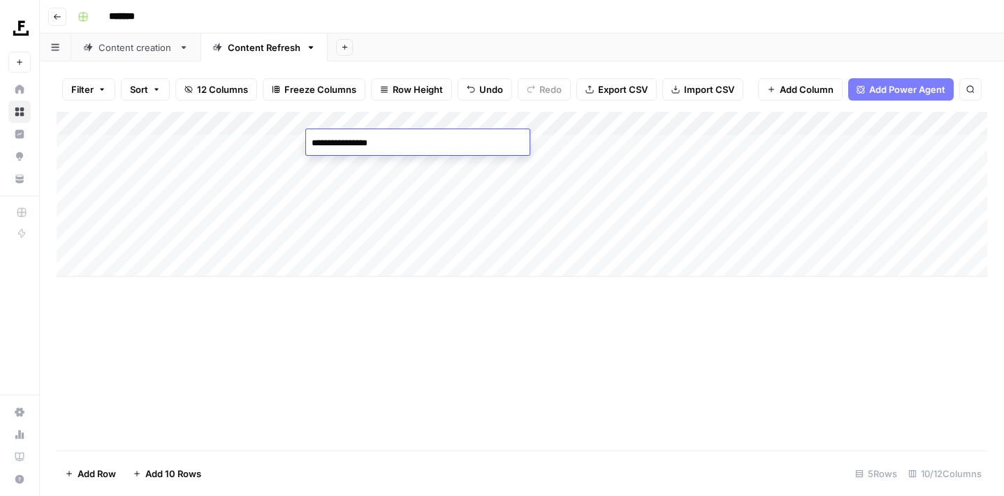
drag, startPoint x: 399, startPoint y: 141, endPoint x: 279, endPoint y: 141, distance: 120.2
click at [279, 141] on body "**********" at bounding box center [502, 248] width 1004 height 496
type textarea "**********"
click at [157, 53] on div "Content creation" at bounding box center [136, 48] width 75 height 14
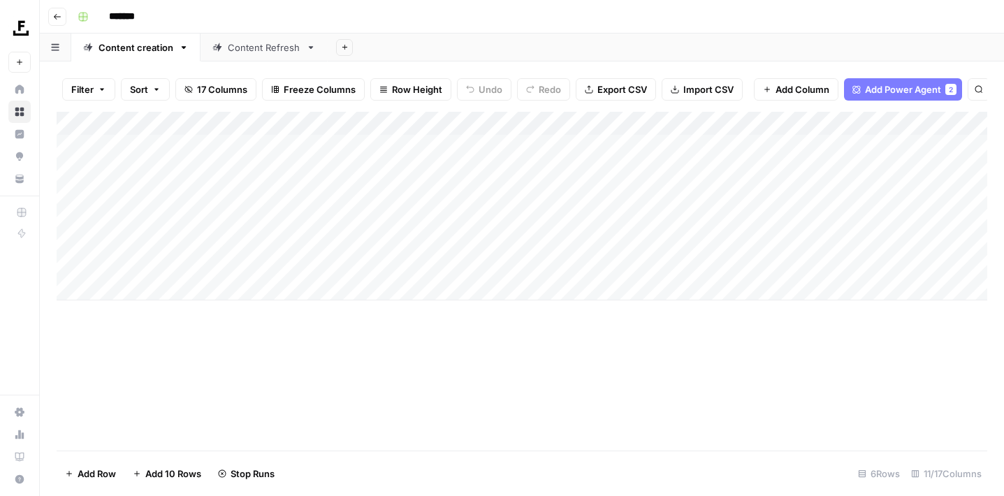
click at [273, 49] on div "Content Refresh" at bounding box center [264, 48] width 73 height 14
click at [351, 170] on div "Add Column" at bounding box center [522, 194] width 931 height 165
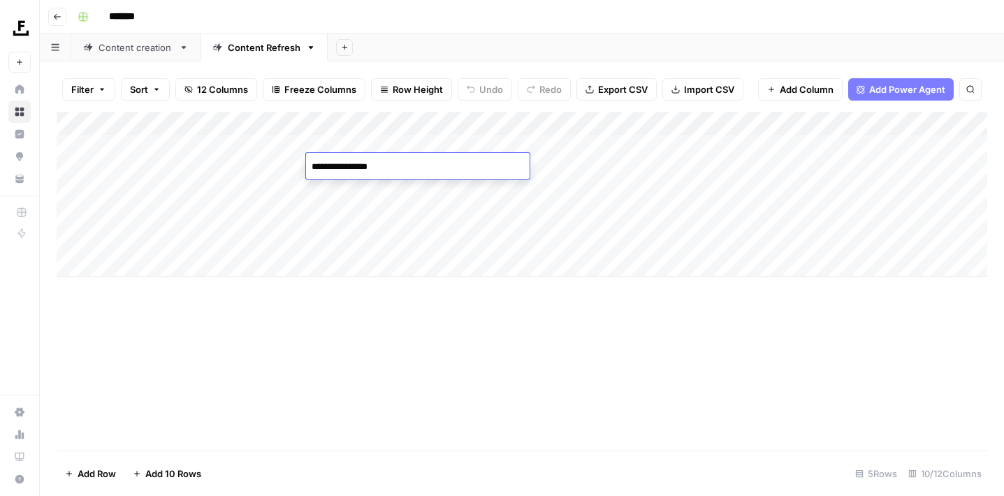
type textarea "**********"
click at [347, 188] on div "Add Column" at bounding box center [522, 194] width 931 height 165
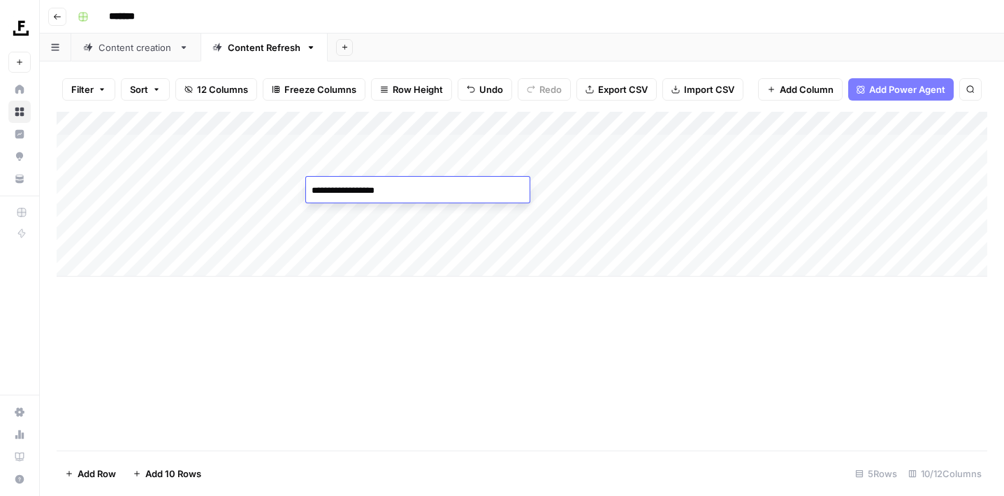
type textarea "**********"
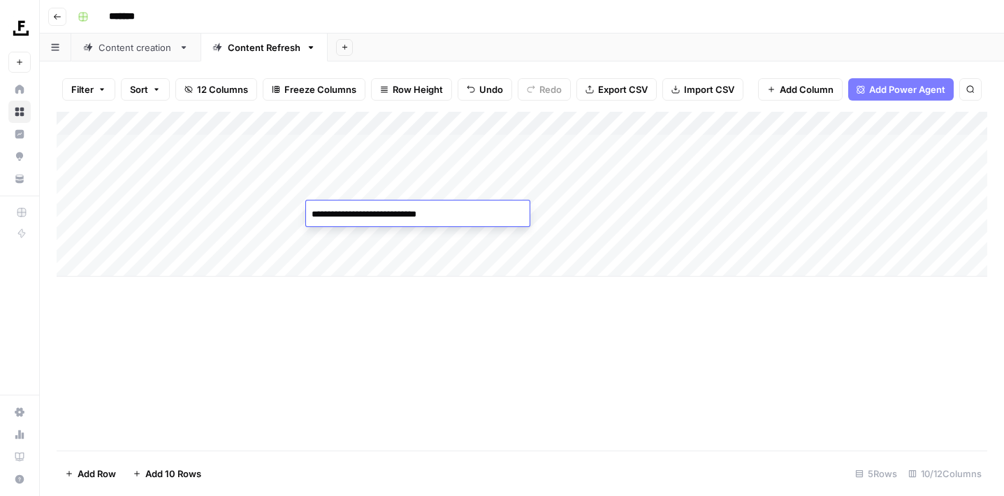
type textarea "**********"
click at [277, 144] on div "Add Column" at bounding box center [522, 194] width 931 height 165
click at [245, 143] on div "Add Column" at bounding box center [522, 194] width 931 height 165
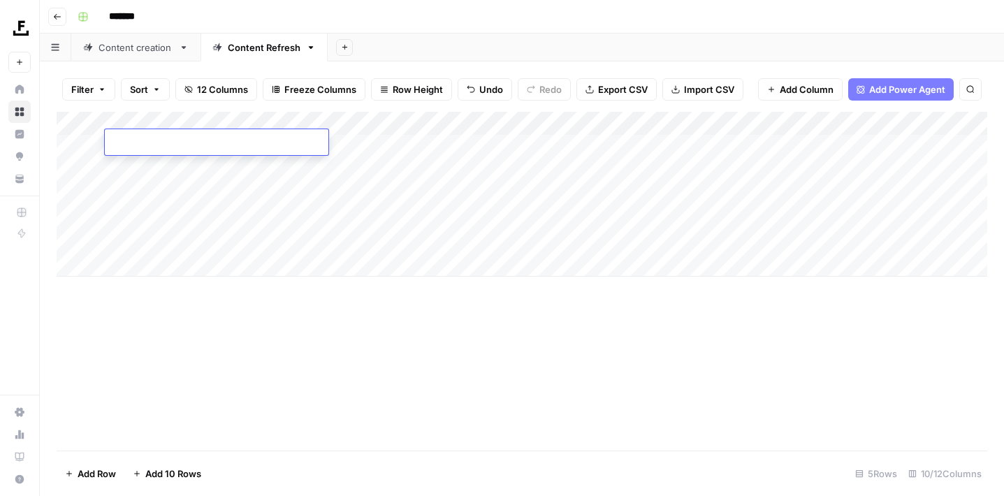
type textarea "**********"
click at [209, 179] on div "Add Column" at bounding box center [522, 194] width 931 height 165
click at [205, 169] on div "Add Column" at bounding box center [522, 194] width 931 height 165
click at [244, 168] on div "Add Column" at bounding box center [522, 194] width 931 height 165
click at [244, 168] on textarea at bounding box center [217, 167] width 224 height 20
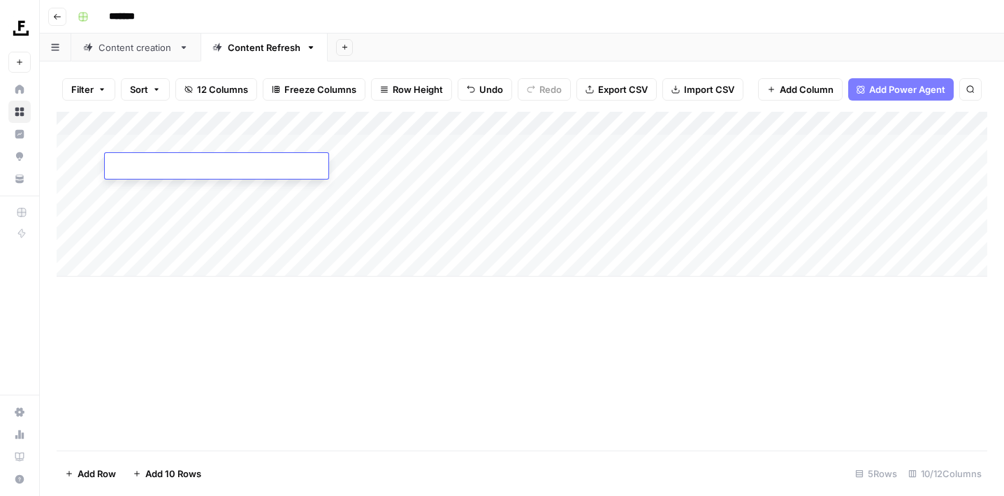
type textarea "**********"
click at [374, 161] on div "Add Column" at bounding box center [522, 194] width 931 height 165
click at [356, 165] on div "Add Column" at bounding box center [522, 194] width 931 height 165
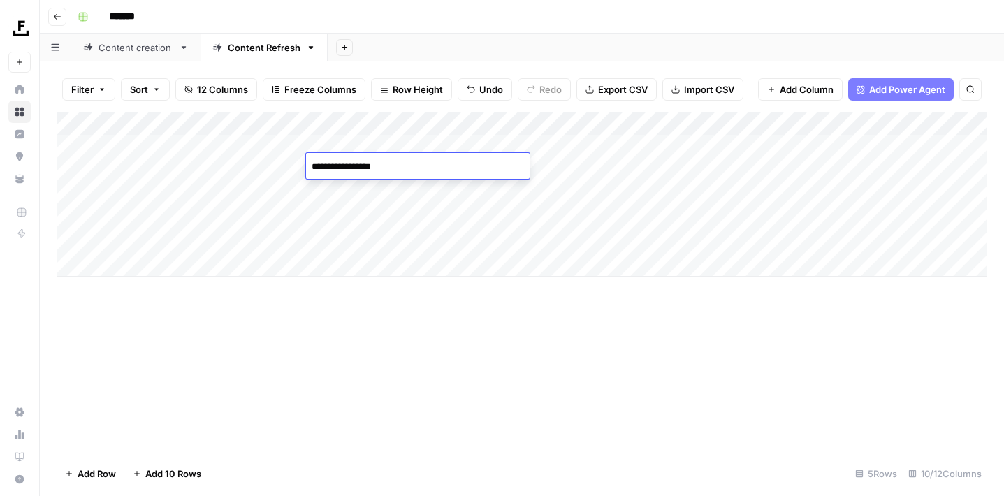
click at [356, 165] on textarea "**********" at bounding box center [418, 167] width 224 height 20
click at [345, 168] on textarea "**********" at bounding box center [418, 167] width 224 height 20
type textarea "**********"
click at [249, 184] on div "Add Column" at bounding box center [522, 194] width 931 height 165
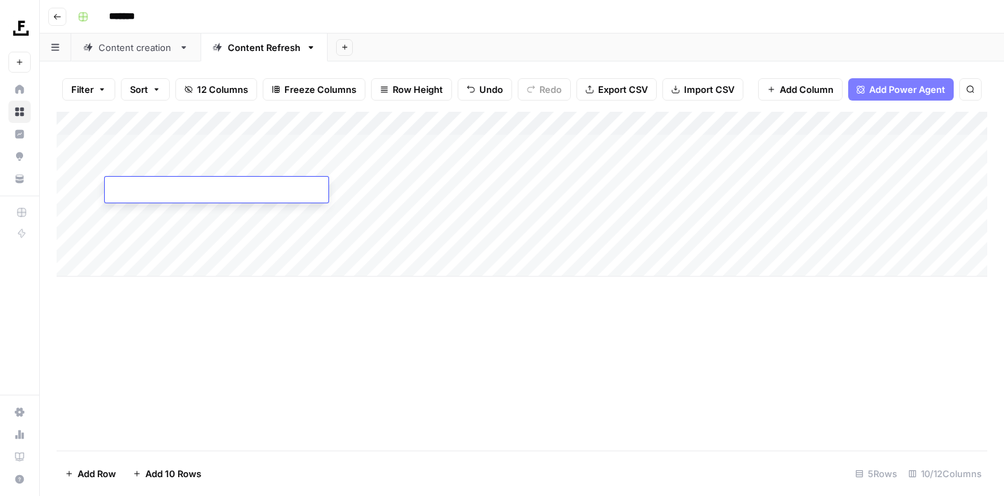
click at [535, 293] on div "Add Column" at bounding box center [522, 281] width 931 height 339
click at [248, 184] on div "Add Column" at bounding box center [522, 194] width 931 height 165
click at [248, 184] on textarea at bounding box center [217, 191] width 224 height 20
type textarea "**********"
click at [245, 219] on div "Add Column" at bounding box center [522, 194] width 931 height 165
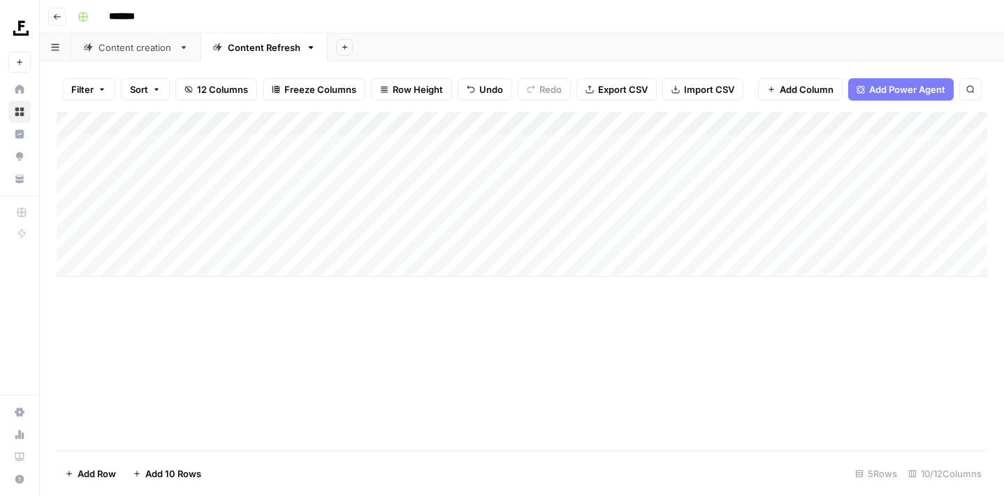
click at [245, 219] on div "Add Column" at bounding box center [522, 194] width 931 height 165
click at [386, 210] on div "Add Column" at bounding box center [522, 194] width 931 height 165
click at [350, 210] on div "Add Column" at bounding box center [522, 194] width 931 height 165
click at [350, 210] on textarea "**********" at bounding box center [418, 215] width 224 height 20
click at [255, 223] on div "Add Column" at bounding box center [522, 194] width 931 height 165
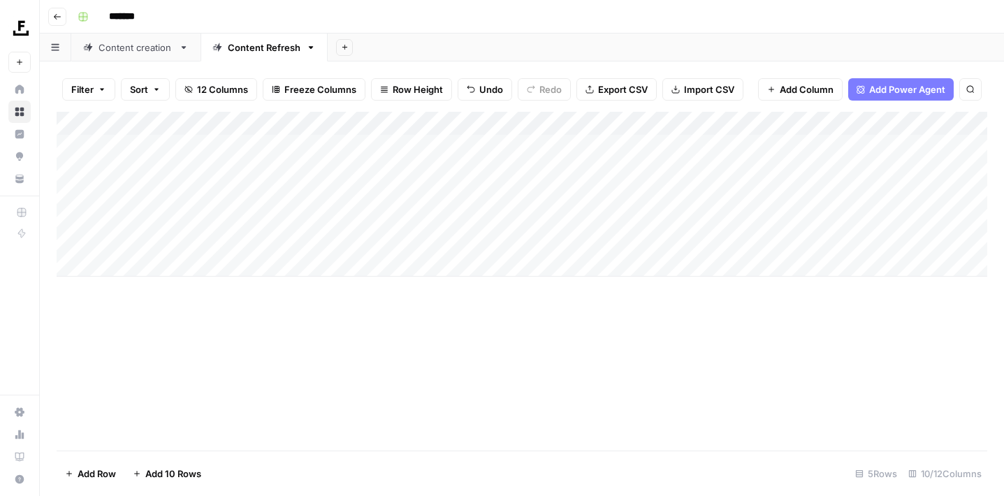
click at [227, 204] on div "Add Column" at bounding box center [522, 194] width 931 height 165
click at [227, 204] on div at bounding box center [217, 214] width 224 height 26
click at [229, 219] on textarea at bounding box center [217, 215] width 224 height 20
paste textarea "**********"
type textarea "**********"
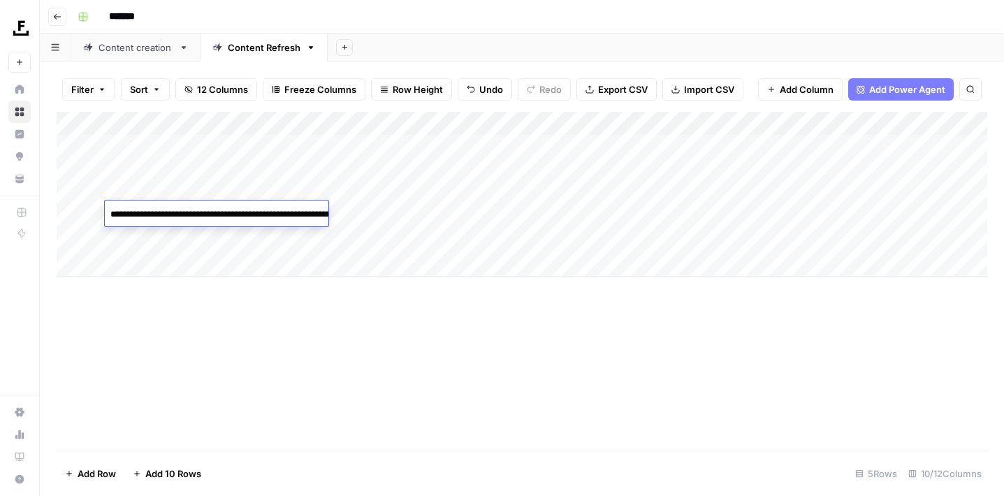
click at [281, 335] on div "Add Column" at bounding box center [522, 281] width 931 height 339
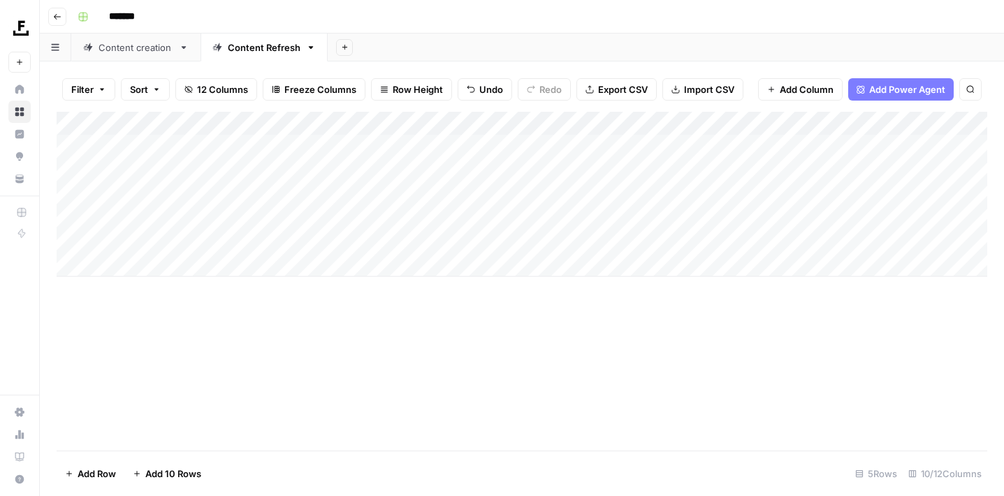
click at [449, 141] on div "Add Column" at bounding box center [522, 194] width 931 height 165
click at [489, 166] on div "Add Column" at bounding box center [522, 194] width 931 height 165
click at [500, 188] on div "Add Column" at bounding box center [522, 194] width 931 height 165
click at [500, 215] on div "Add Column" at bounding box center [522, 194] width 931 height 165
click at [147, 55] on link "Content creation" at bounding box center [135, 48] width 129 height 28
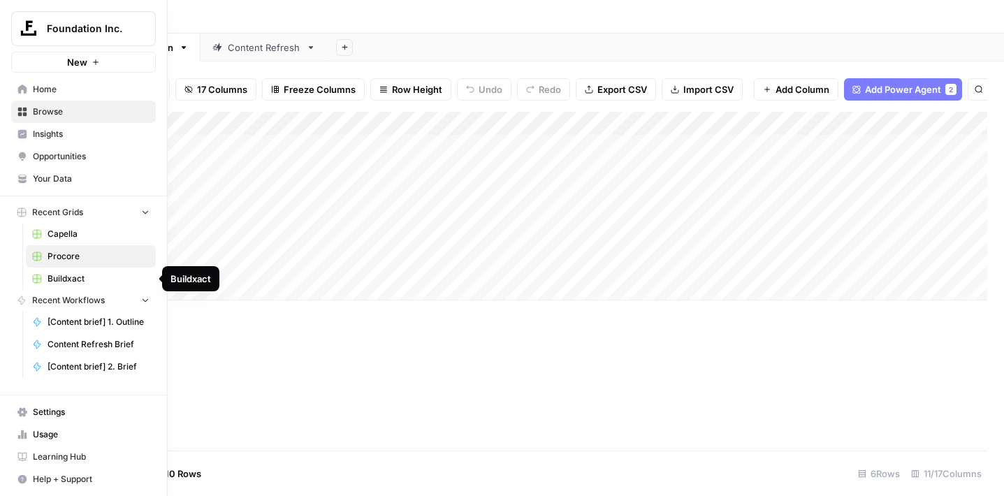
click at [72, 279] on span "Buildxact" at bounding box center [99, 279] width 102 height 13
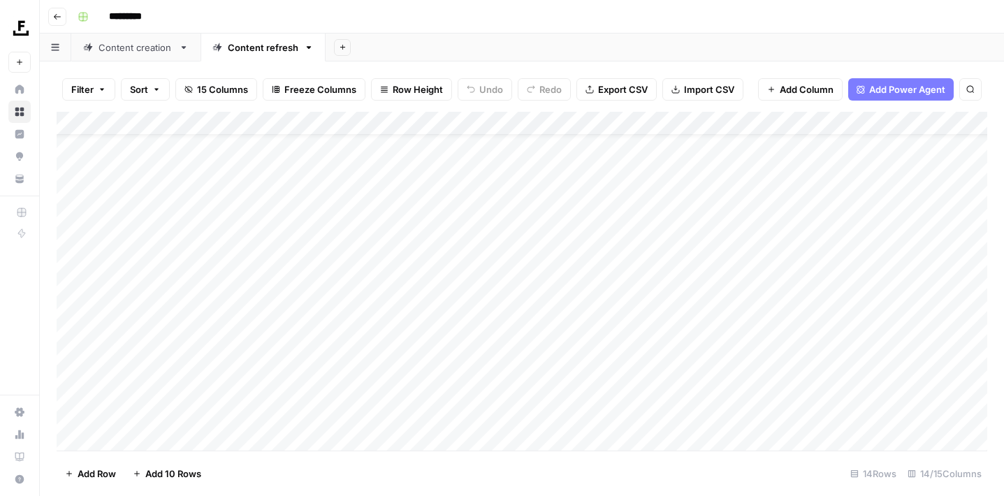
scroll to position [36, 0]
click at [129, 55] on link "Content creation" at bounding box center [135, 48] width 129 height 28
click at [192, 263] on div "Add Column" at bounding box center [522, 230] width 931 height 236
click at [190, 284] on div "Add Column" at bounding box center [522, 230] width 931 height 236
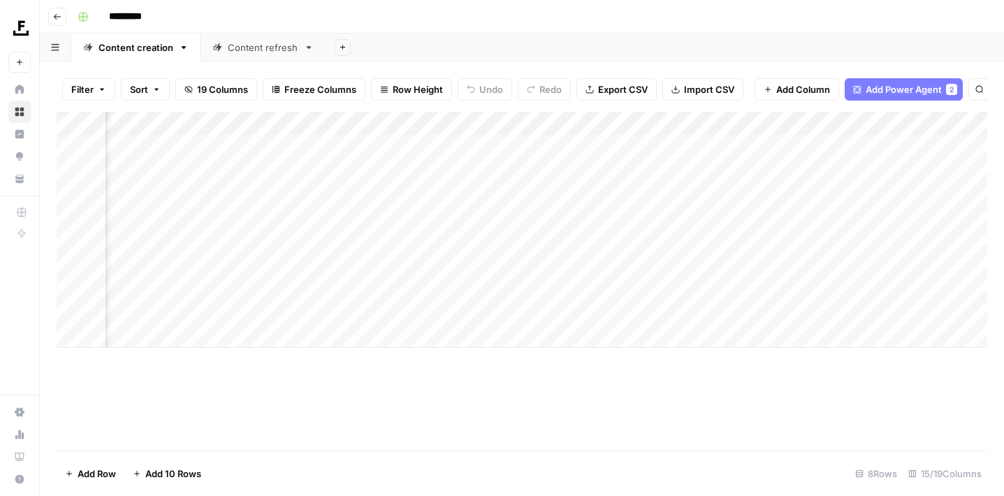
click at [243, 50] on div "Content refresh" at bounding box center [263, 48] width 71 height 14
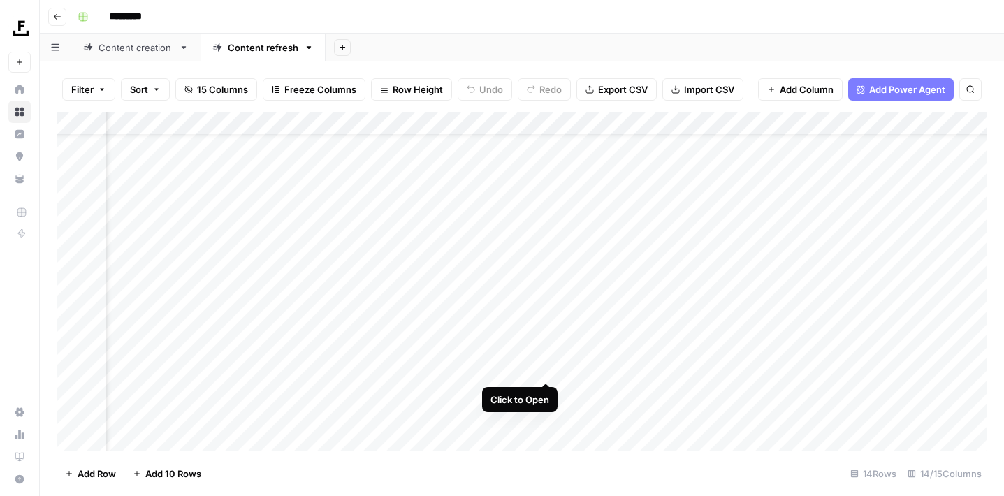
click at [543, 370] on div "Add Column" at bounding box center [522, 283] width 931 height 343
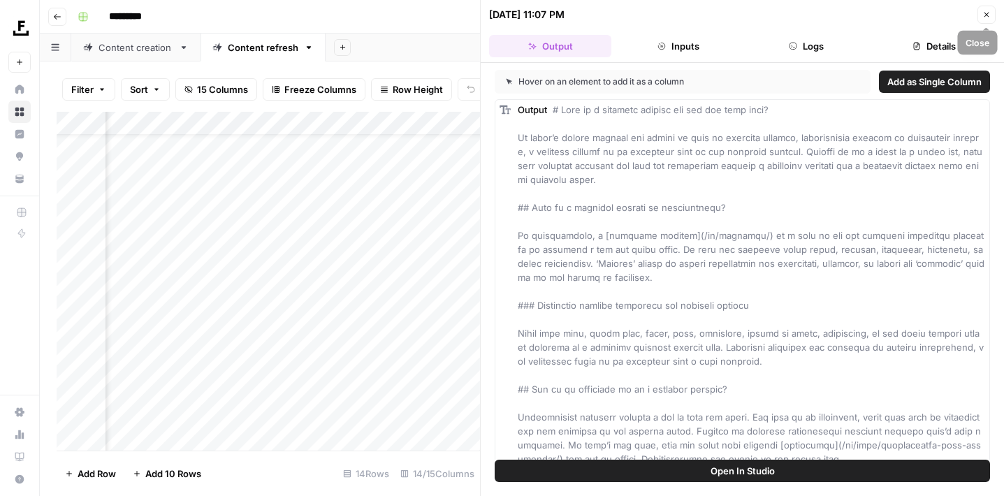
click at [988, 13] on icon "button" at bounding box center [987, 14] width 8 height 8
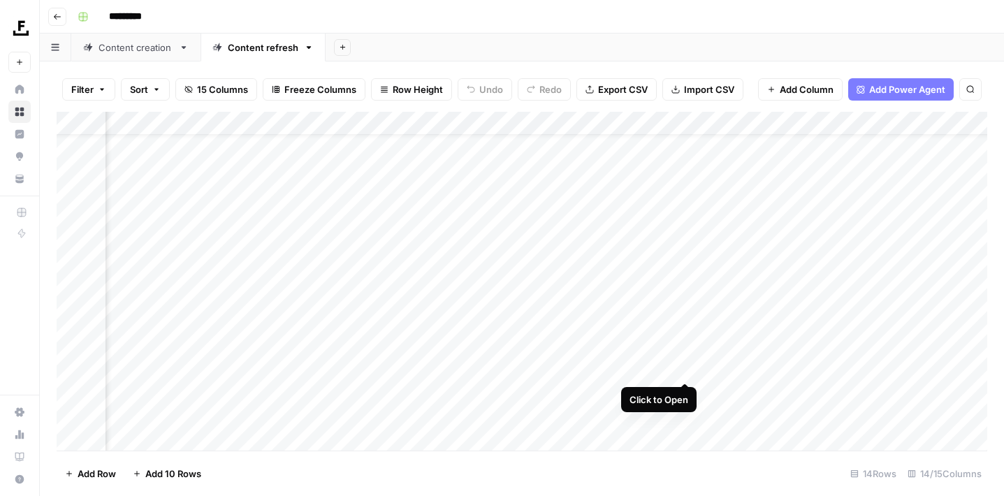
click at [684, 369] on div "Add Column" at bounding box center [522, 283] width 931 height 343
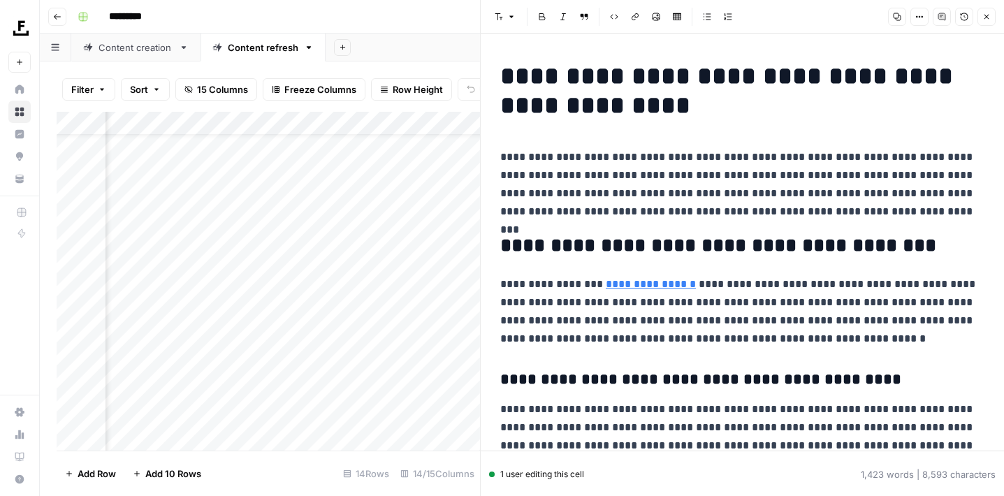
click at [988, 18] on icon "button" at bounding box center [987, 17] width 8 height 8
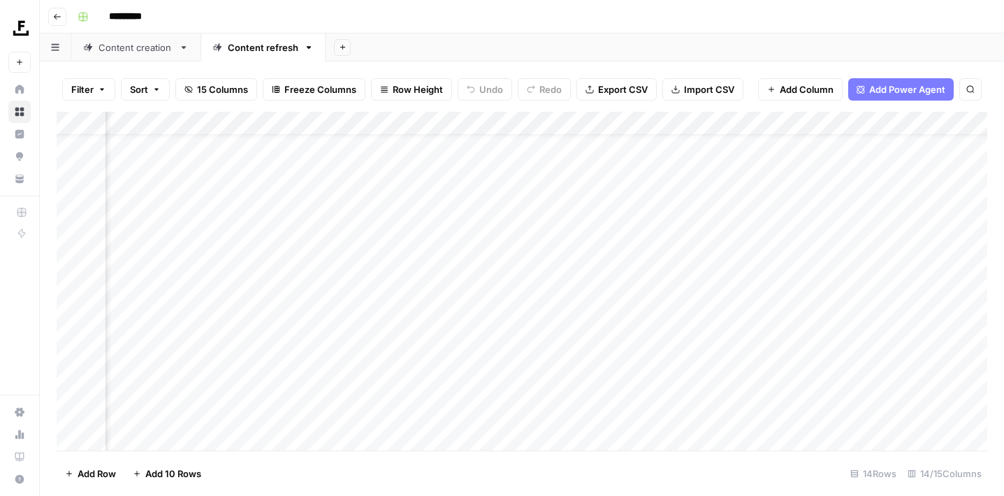
scroll to position [32, 648]
click at [507, 465] on footer "Add Row Add 10 Rows 14 Rows 14/15 Columns" at bounding box center [522, 473] width 931 height 45
click at [728, 371] on div "Add Column" at bounding box center [522, 283] width 931 height 343
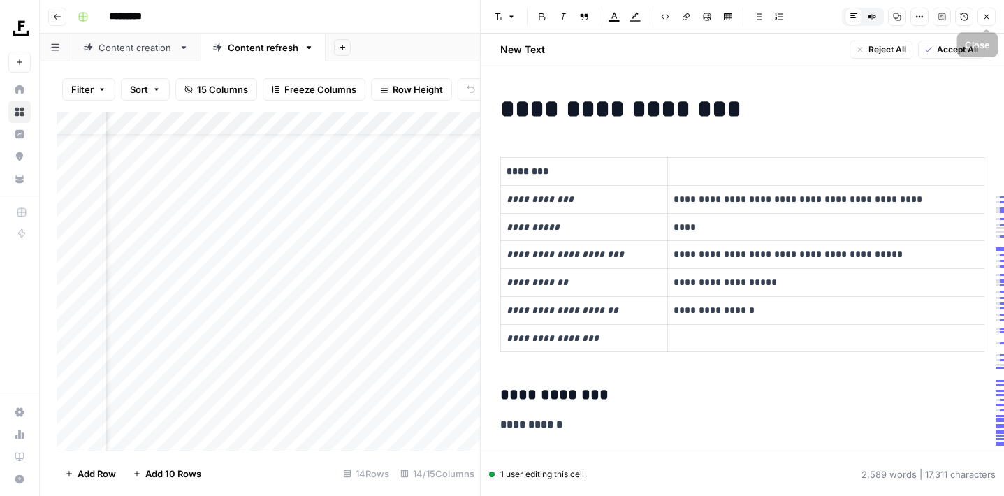
click at [983, 17] on icon "button" at bounding box center [987, 17] width 8 height 8
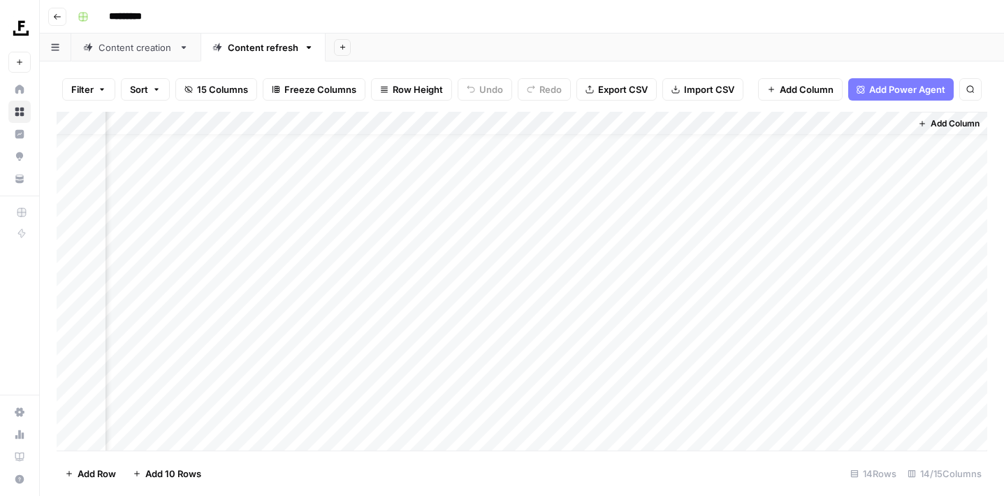
scroll to position [20, 1230]
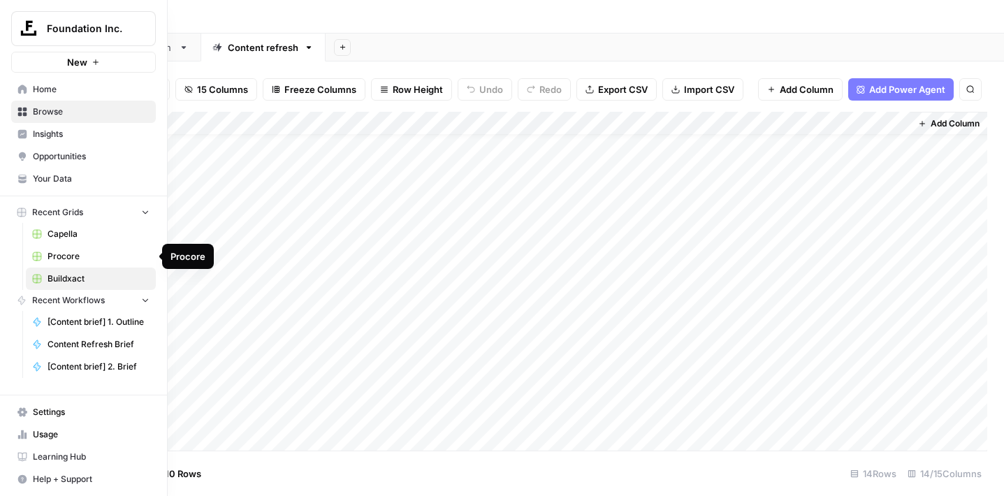
click at [75, 257] on span "Procore" at bounding box center [99, 256] width 102 height 13
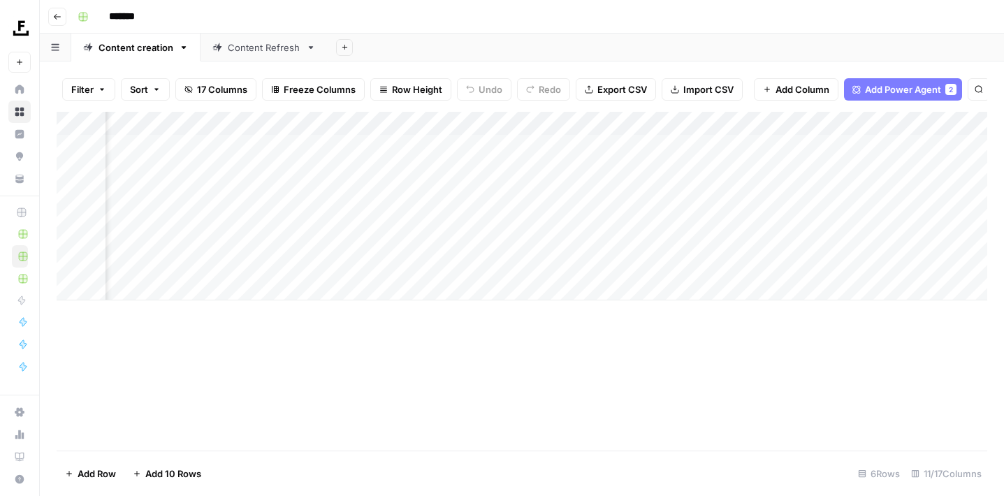
click at [277, 52] on div "Content Refresh" at bounding box center [264, 48] width 73 height 14
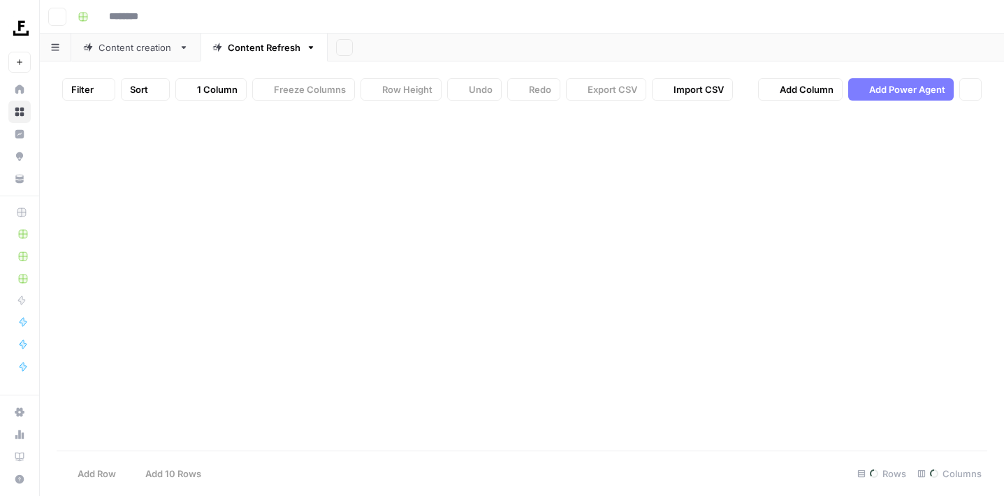
type input "*******"
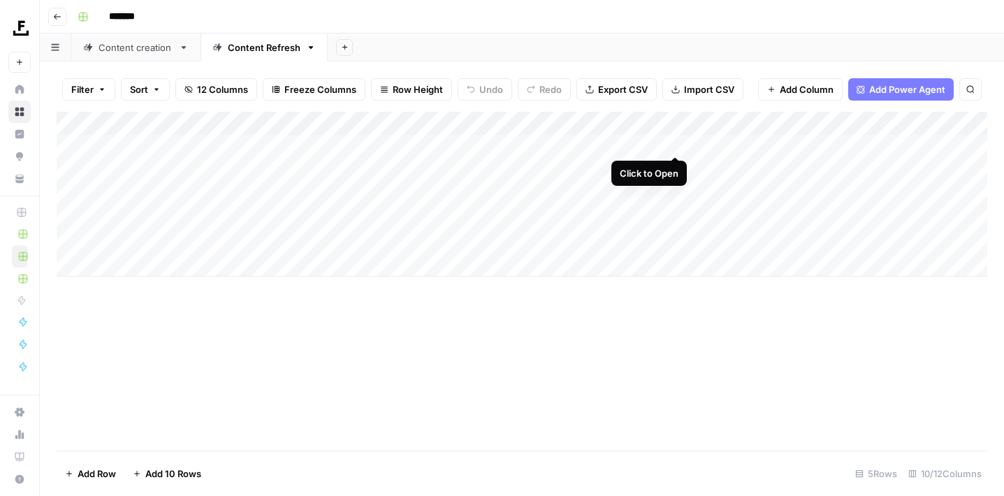
click at [678, 138] on div "Add Column" at bounding box center [522, 194] width 931 height 165
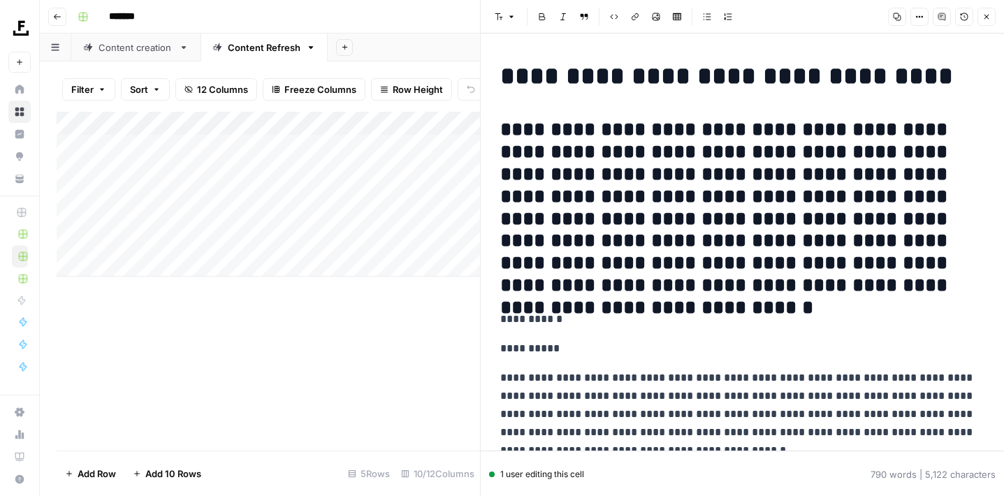
click at [988, 17] on icon "button" at bounding box center [987, 17] width 8 height 8
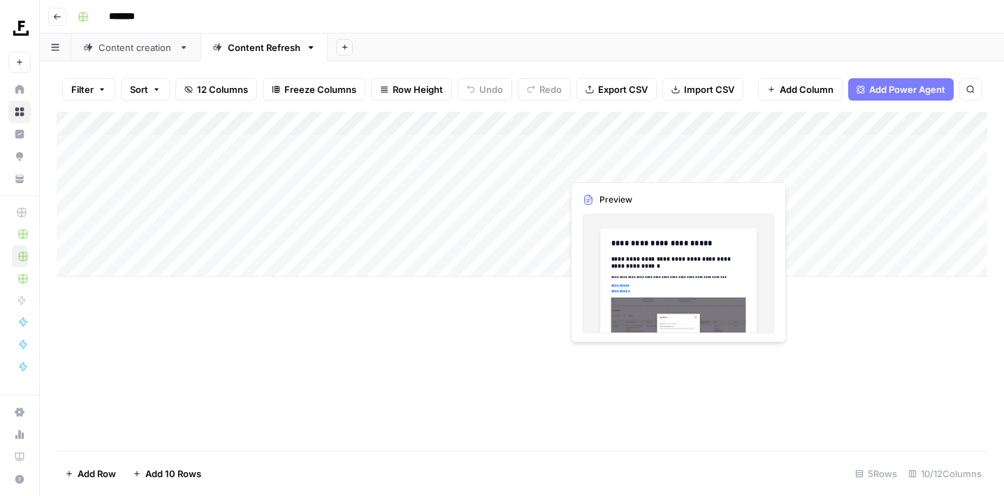
click at [672, 166] on div "Add Column" at bounding box center [522, 194] width 931 height 165
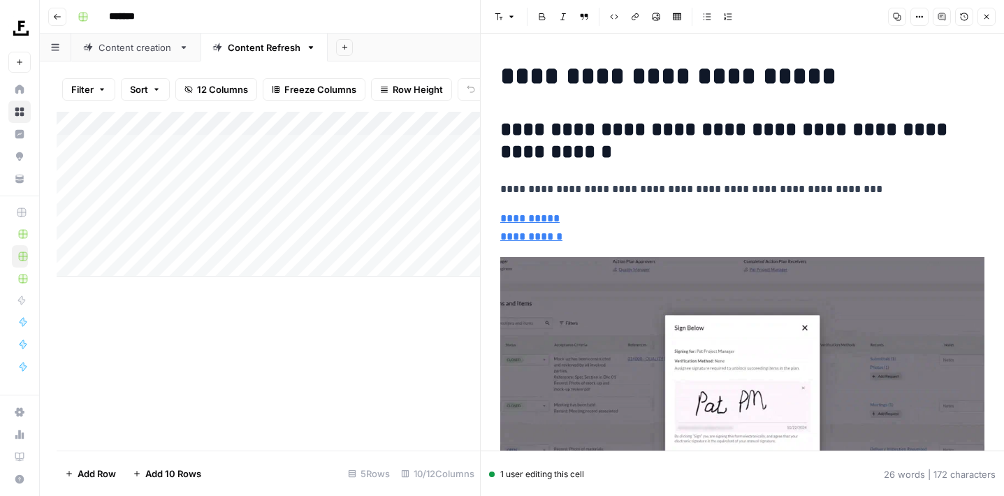
click at [342, 376] on div "Add Column" at bounding box center [269, 281] width 424 height 339
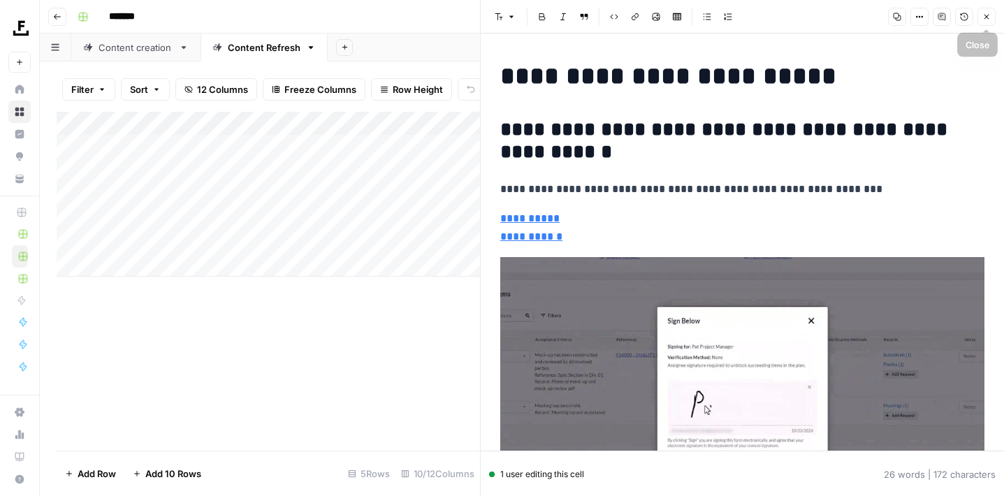
click at [989, 20] on icon "button" at bounding box center [987, 17] width 8 height 8
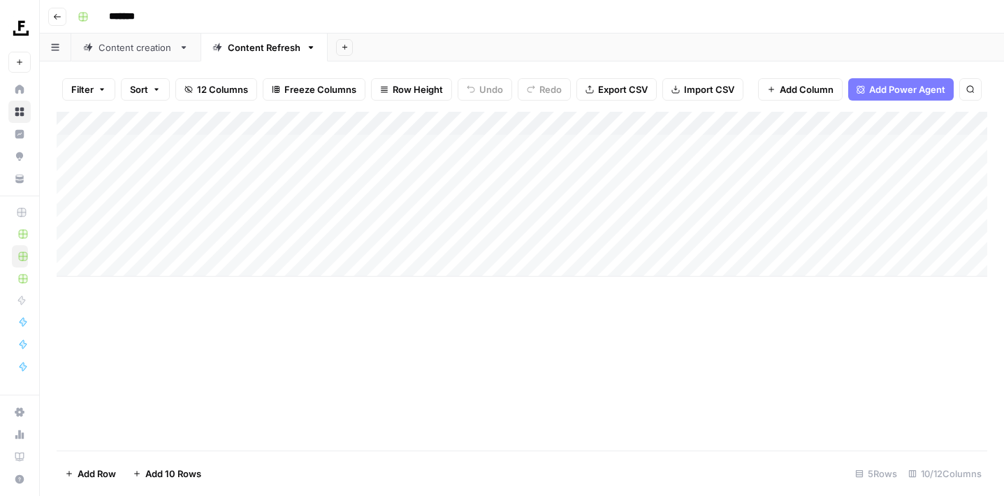
click at [250, 165] on div "Add Column" at bounding box center [522, 194] width 931 height 165
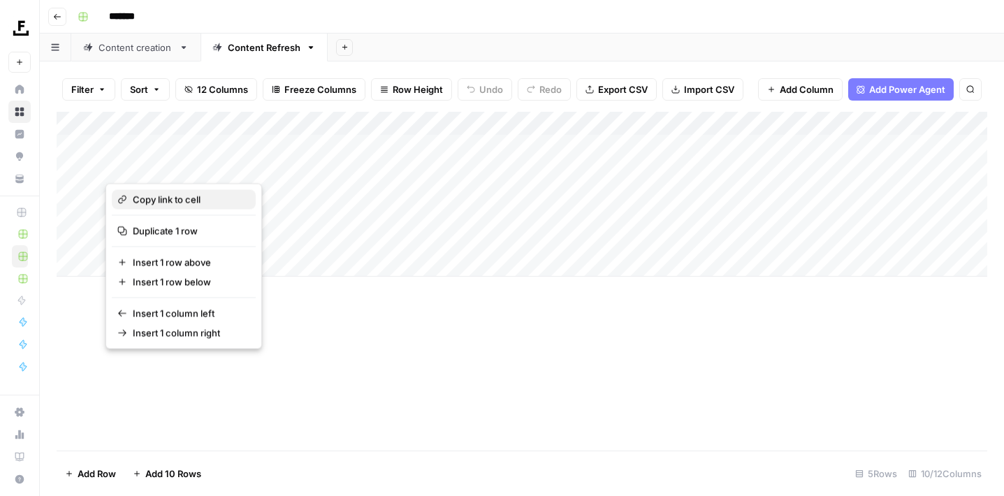
click at [213, 202] on div "Copy link to cell" at bounding box center [183, 200] width 133 height 14
click at [263, 165] on button "button" at bounding box center [207, 166] width 202 height 24
click at [254, 160] on button "button" at bounding box center [207, 166] width 202 height 24
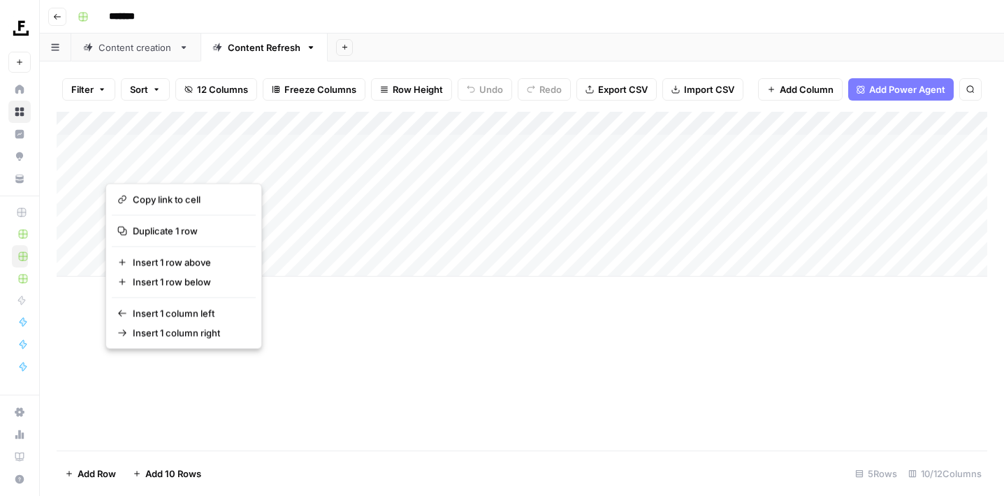
click at [315, 308] on div "Add Column" at bounding box center [522, 281] width 931 height 339
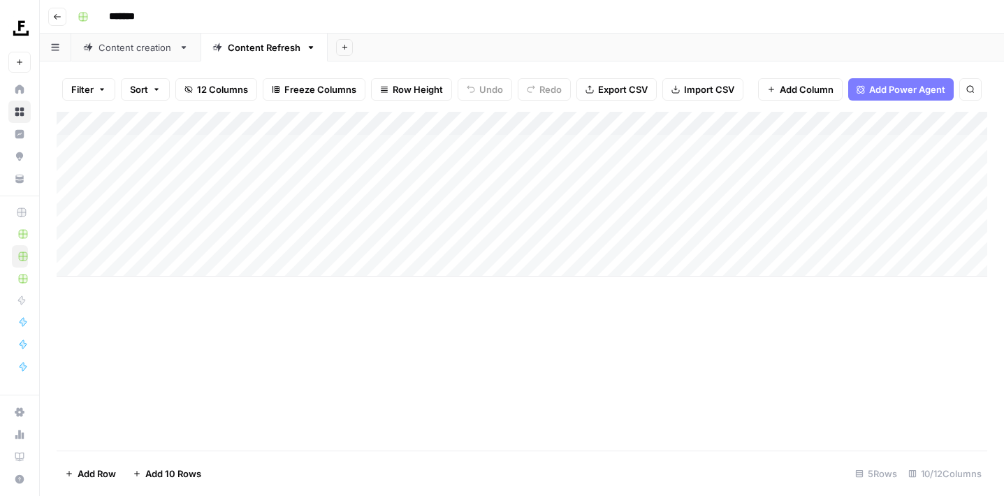
click at [283, 168] on div "Add Column" at bounding box center [522, 194] width 931 height 165
click at [314, 166] on textarea "**********" at bounding box center [217, 167] width 224 height 20
click at [258, 167] on textarea "**********" at bounding box center [217, 167] width 224 height 20
drag, startPoint x: 312, startPoint y: 167, endPoint x: 109, endPoint y: 169, distance: 203.4
click at [109, 169] on textarea "**********" at bounding box center [217, 167] width 224 height 20
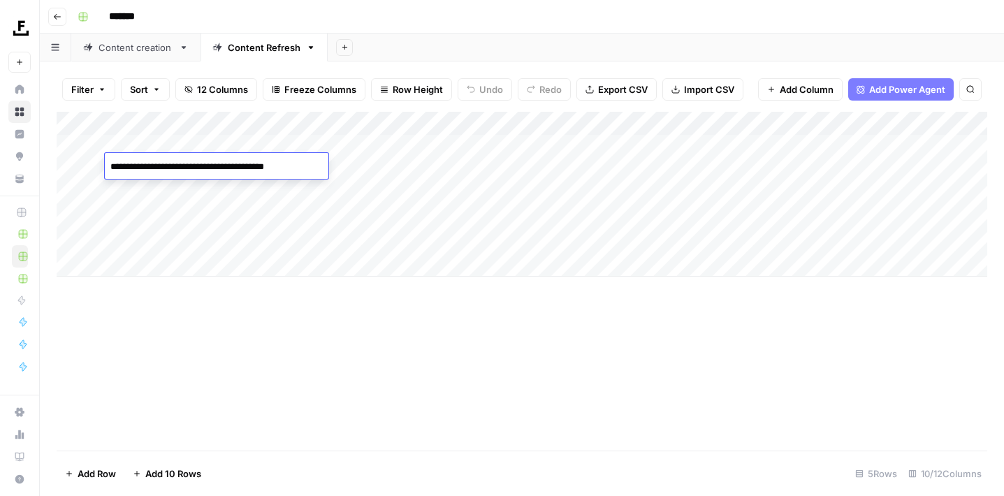
click at [166, 324] on div "Add Column" at bounding box center [522, 281] width 931 height 339
click at [384, 160] on div "Add Column" at bounding box center [522, 194] width 931 height 165
click at [792, 138] on div "Add Column" at bounding box center [522, 194] width 931 height 165
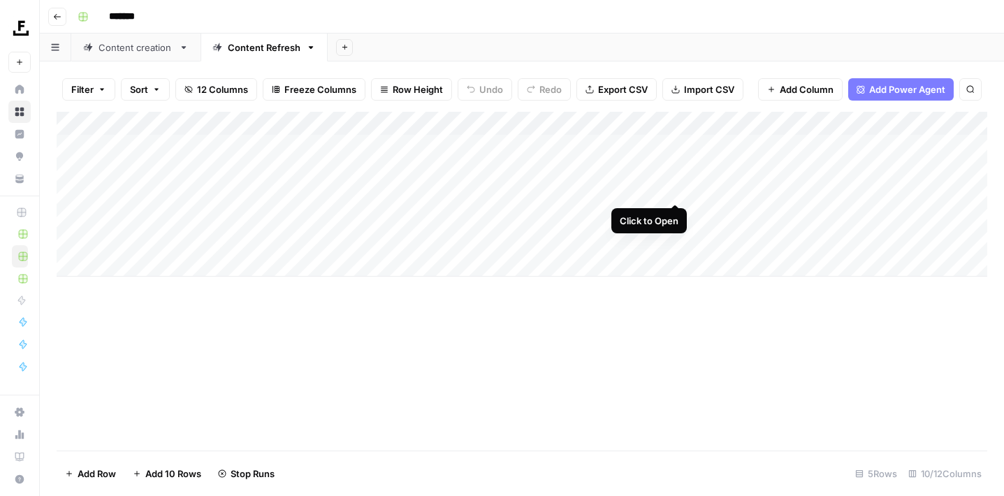
click at [674, 188] on div "Add Column" at bounding box center [522, 194] width 931 height 165
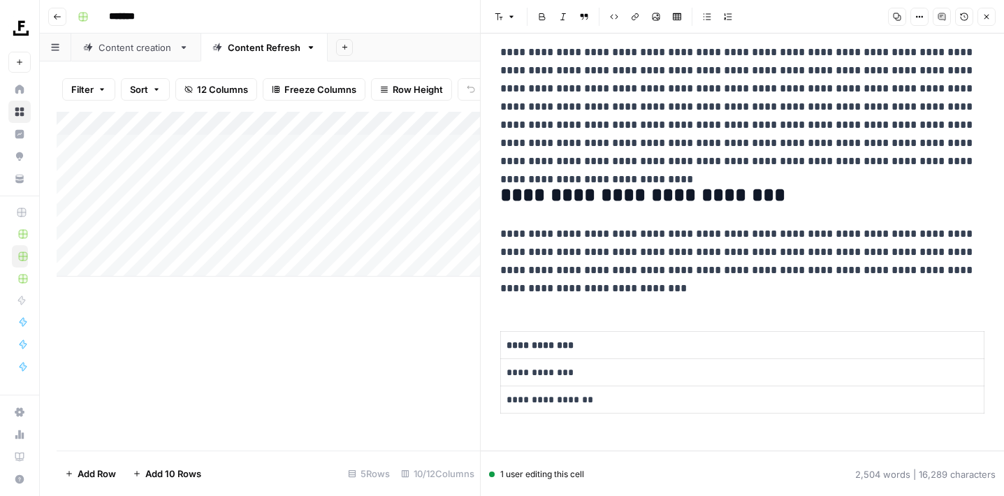
scroll to position [87, 0]
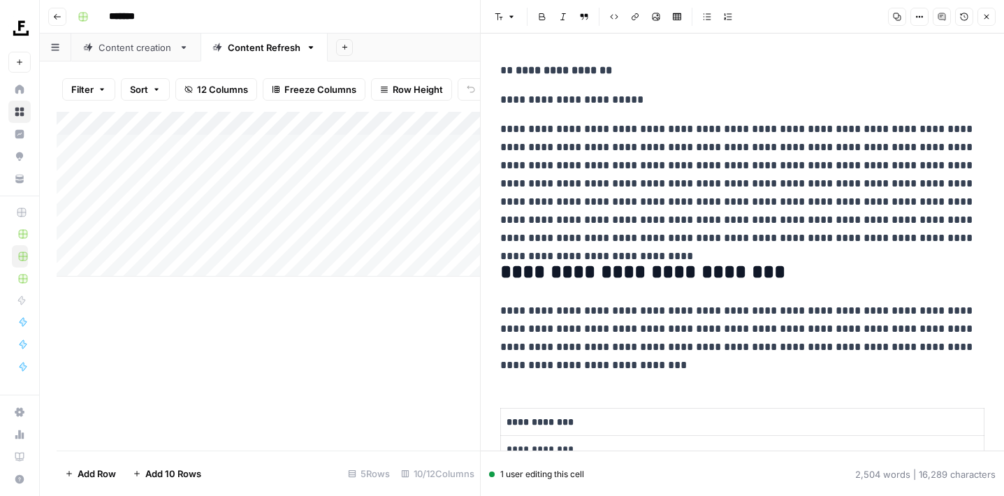
click at [990, 20] on icon "button" at bounding box center [987, 17] width 8 height 8
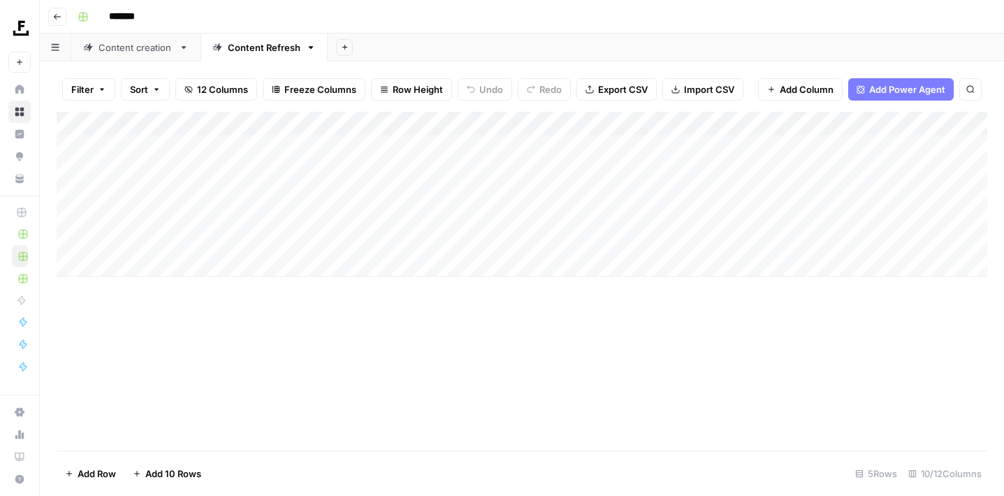
click at [784, 192] on div "Add Column" at bounding box center [522, 194] width 931 height 165
click at [677, 214] on div "Add Column" at bounding box center [522, 194] width 931 height 165
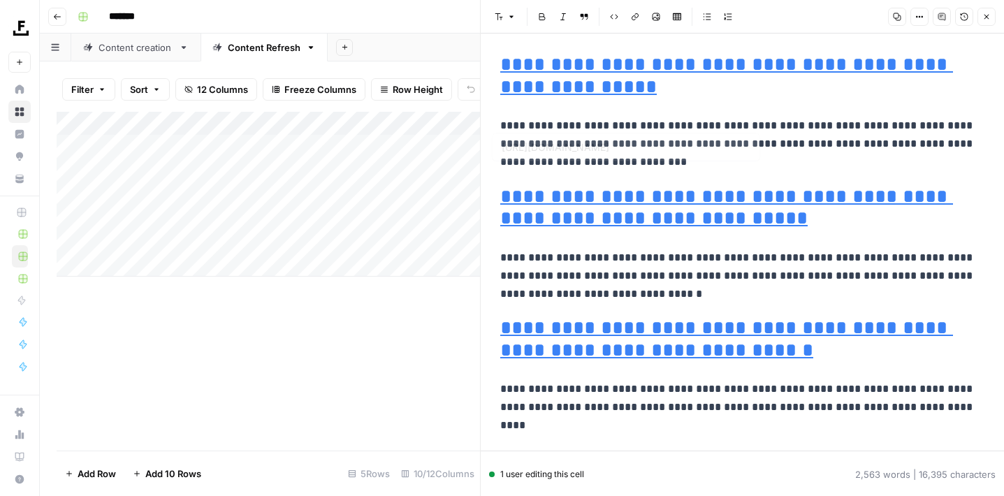
scroll to position [6698, 0]
click at [983, 13] on icon "button" at bounding box center [987, 17] width 8 height 8
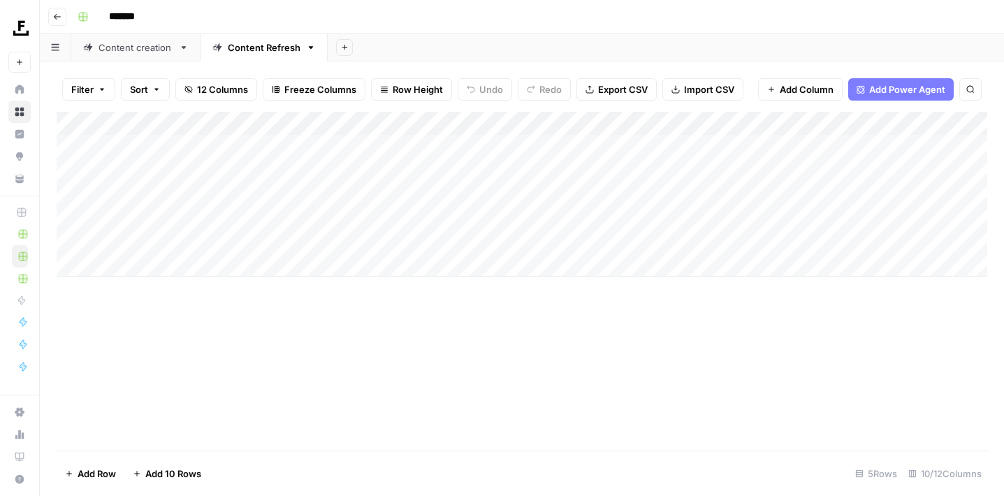
click at [788, 211] on div "Add Column" at bounding box center [522, 194] width 931 height 165
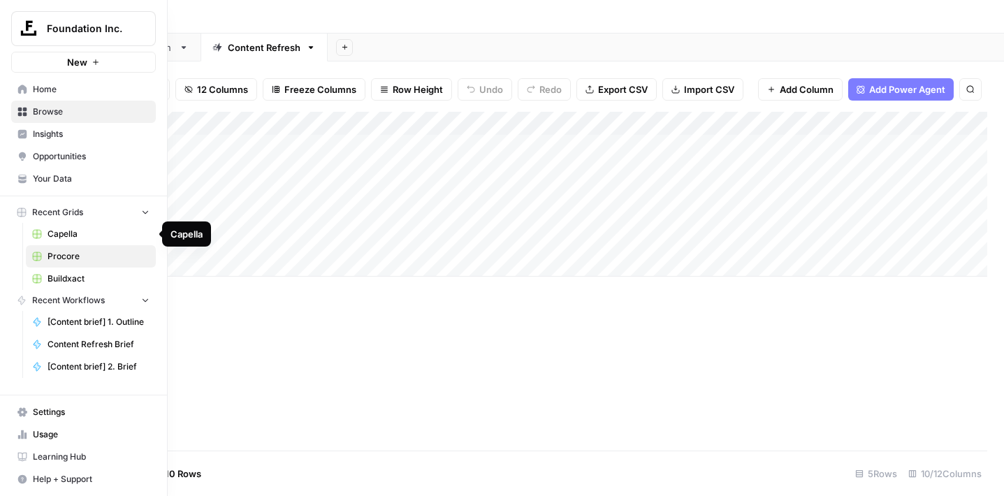
click at [58, 230] on span "Capella" at bounding box center [99, 234] width 102 height 13
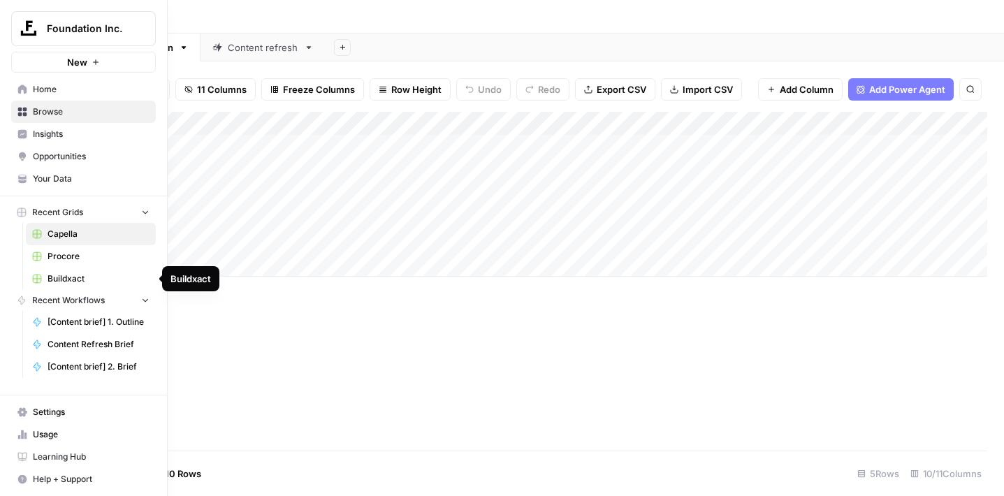
click at [92, 277] on span "Buildxact" at bounding box center [99, 279] width 102 height 13
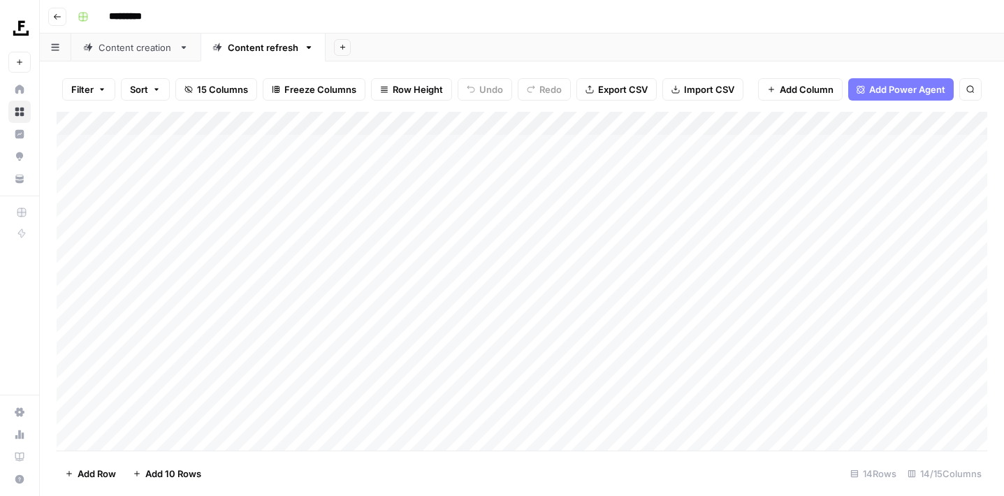
click at [145, 57] on link "Content creation" at bounding box center [135, 48] width 129 height 28
click at [266, 48] on div "Content refresh" at bounding box center [263, 48] width 71 height 14
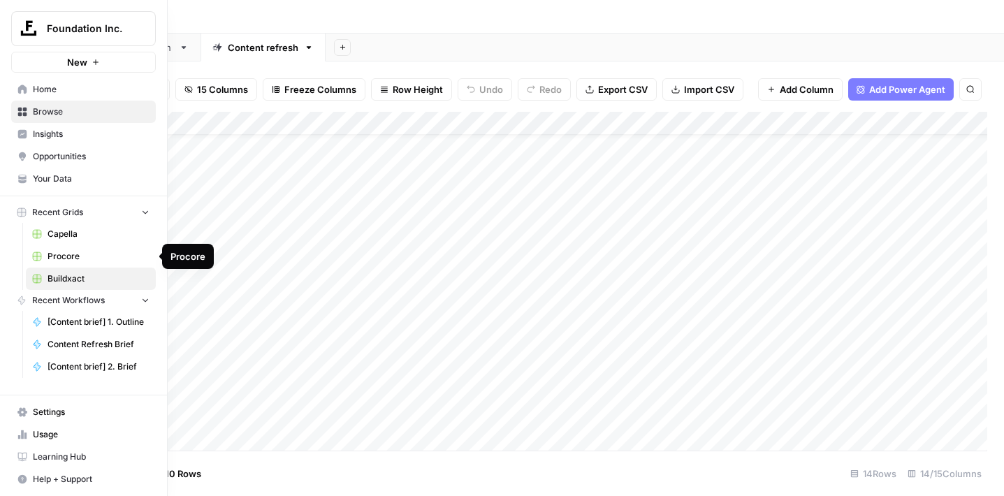
click at [75, 254] on span "Procore" at bounding box center [99, 256] width 102 height 13
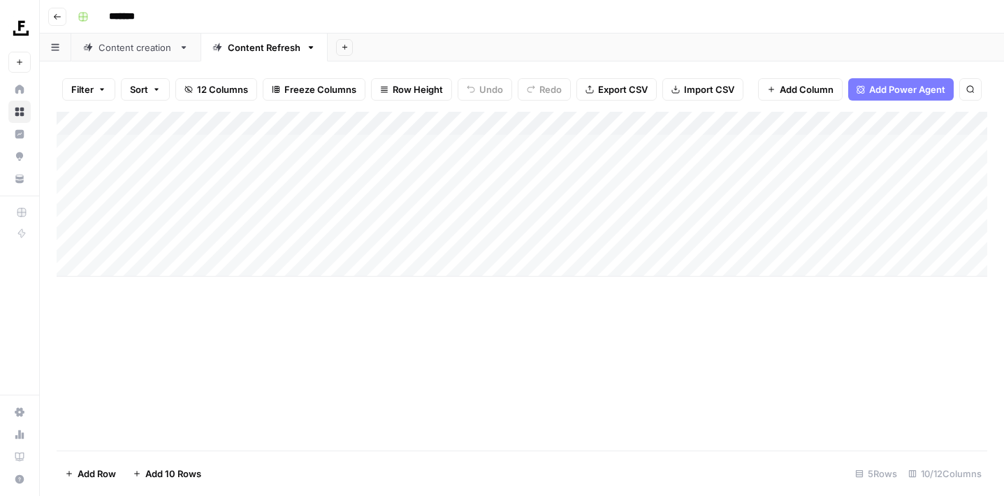
click at [157, 55] on link "Content creation" at bounding box center [135, 48] width 129 height 28
click at [257, 52] on div "Content Refresh" at bounding box center [264, 48] width 73 height 14
click at [157, 53] on div "Content creation" at bounding box center [136, 48] width 75 height 14
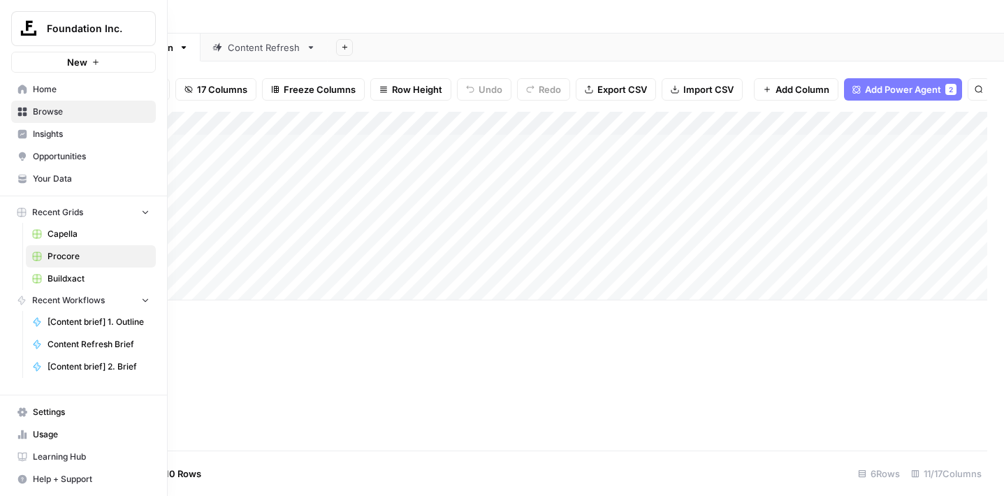
click at [68, 281] on span "Buildxact" at bounding box center [99, 279] width 102 height 13
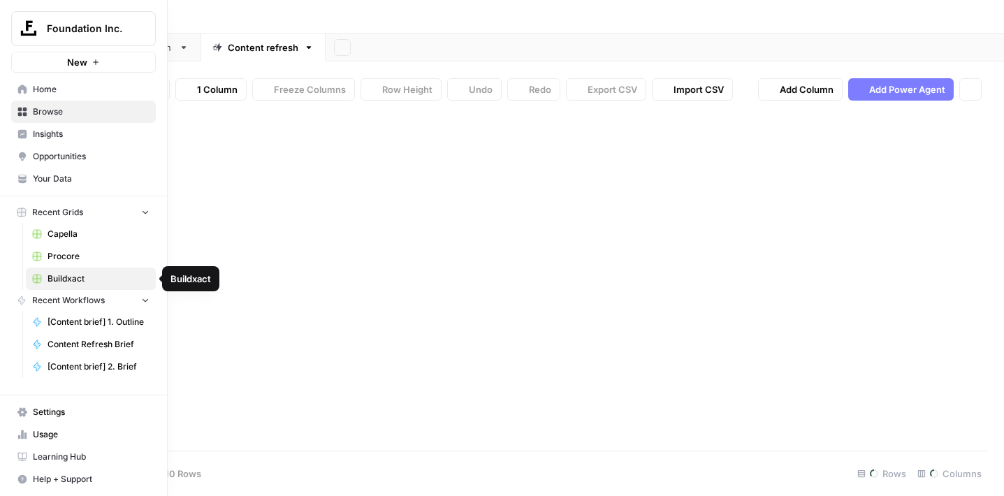
type input "*********"
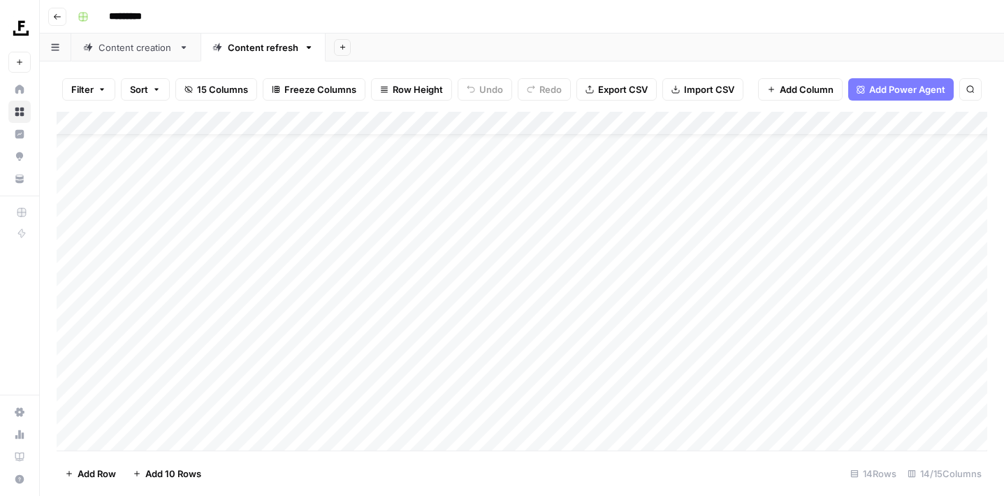
scroll to position [36, 0]
click at [152, 58] on link "Content creation" at bounding box center [135, 48] width 129 height 28
click at [240, 53] on div "Content refresh" at bounding box center [263, 48] width 71 height 14
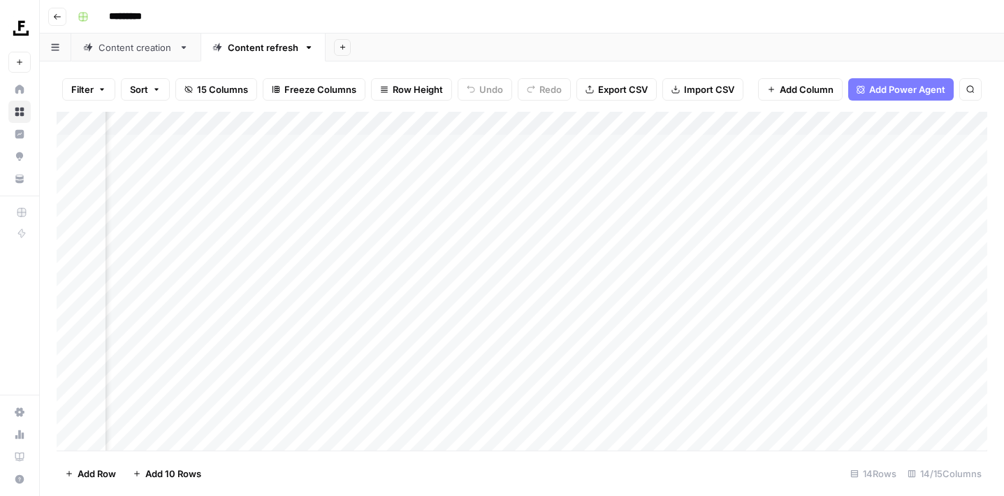
click at [801, 120] on div "Add Column" at bounding box center [522, 283] width 931 height 343
click at [772, 154] on input "Content Brief" at bounding box center [771, 153] width 142 height 14
type input "Content Brief (SEE OUTPUT HERE)"
click at [946, 119] on span "Add Column" at bounding box center [955, 123] width 49 height 13
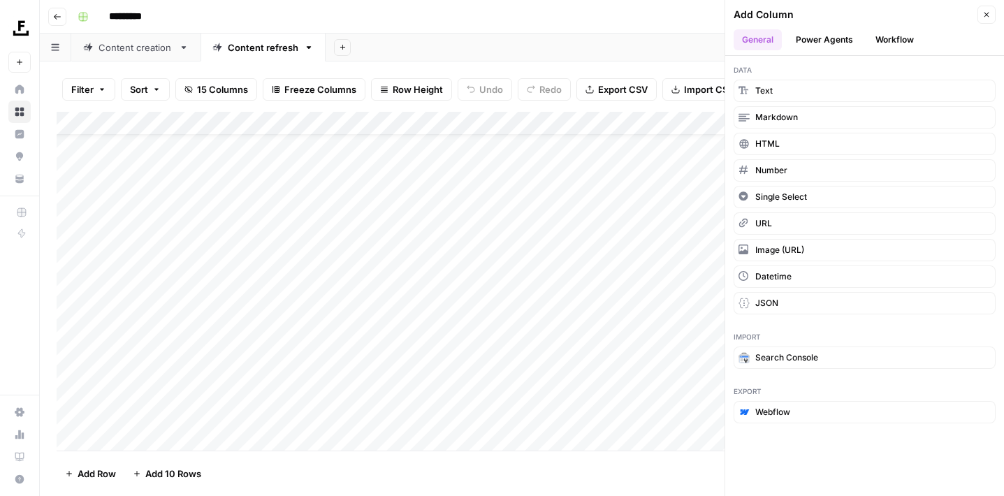
scroll to position [36, 0]
